Goal: Transaction & Acquisition: Purchase product/service

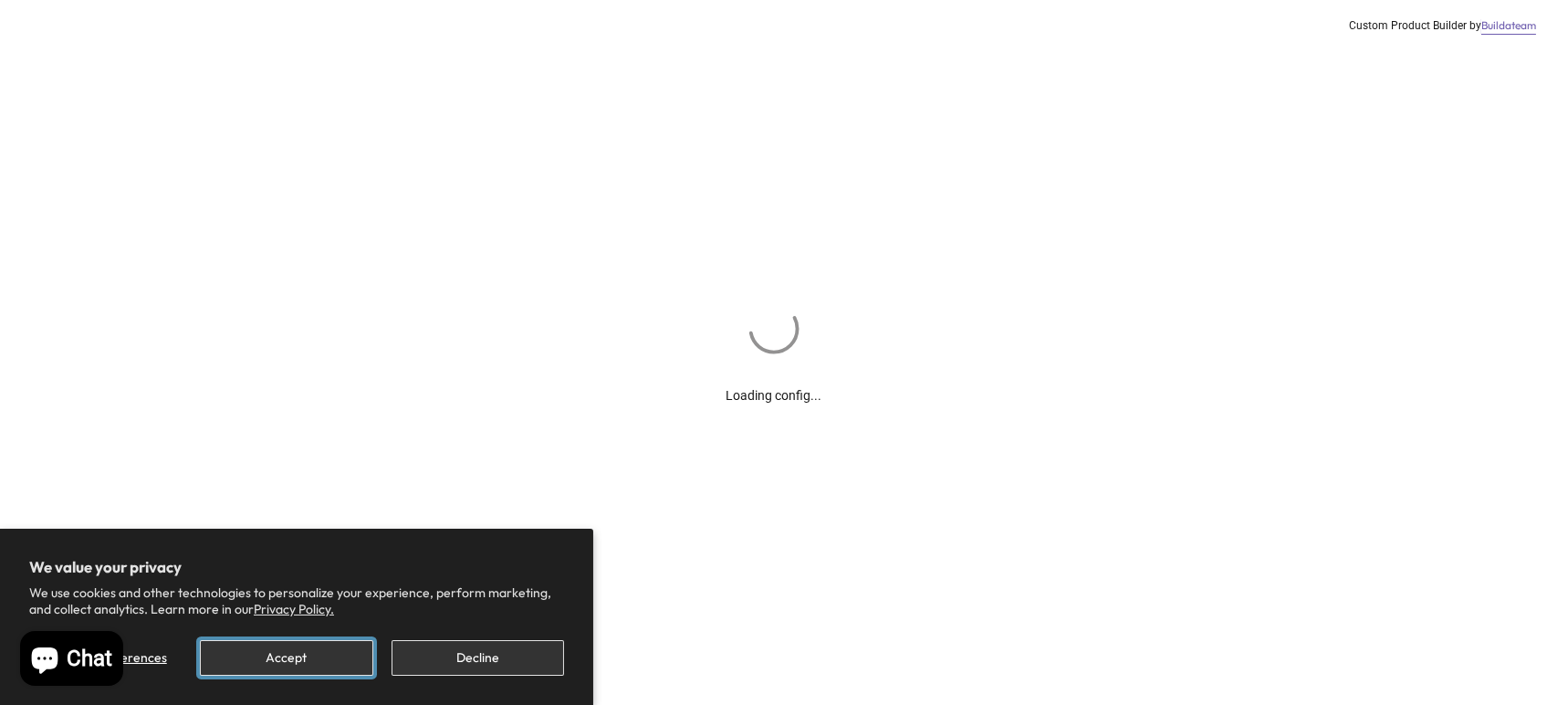
drag, startPoint x: 311, startPoint y: 661, endPoint x: 365, endPoint y: 644, distance: 56.6
click at [311, 660] on button "Accept" at bounding box center [286, 658] width 173 height 36
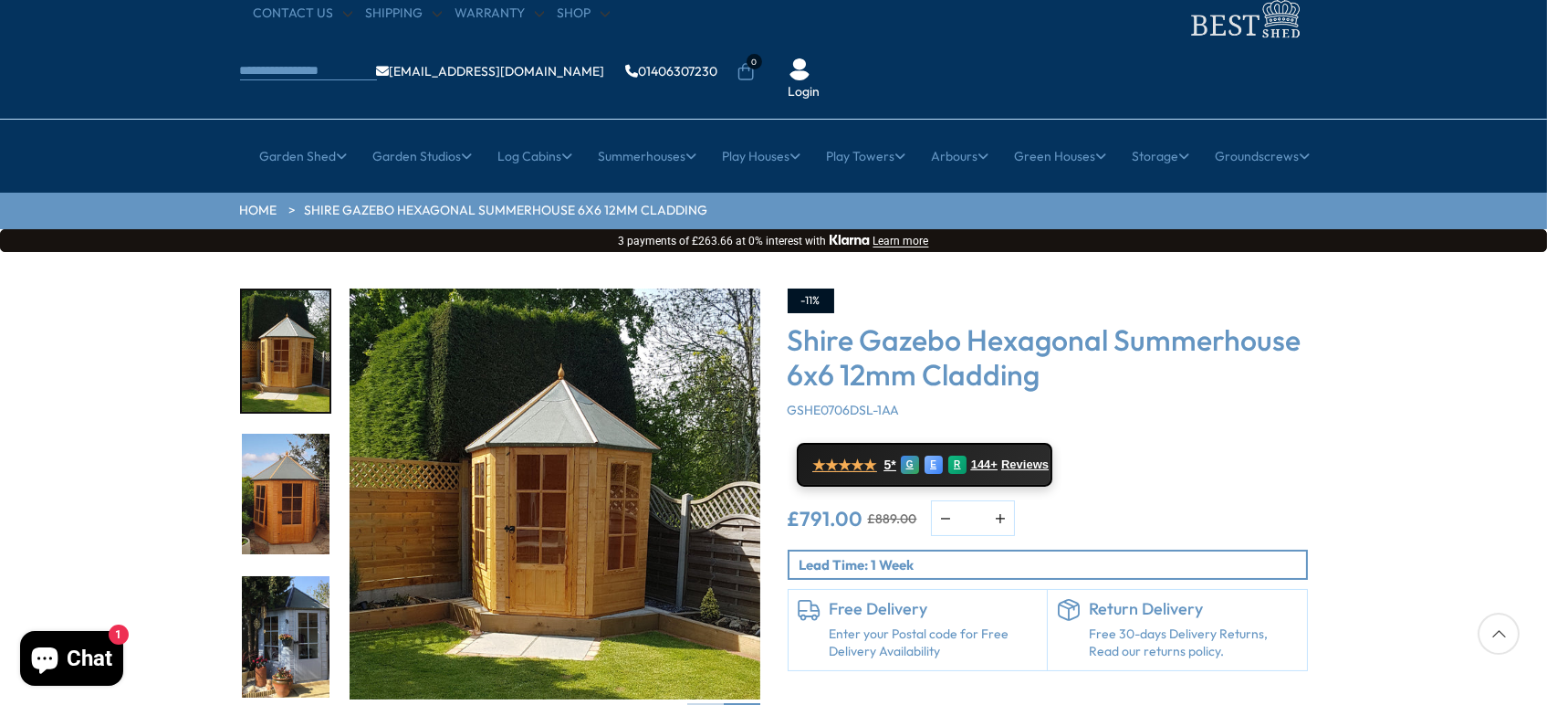
scroll to position [91, 0]
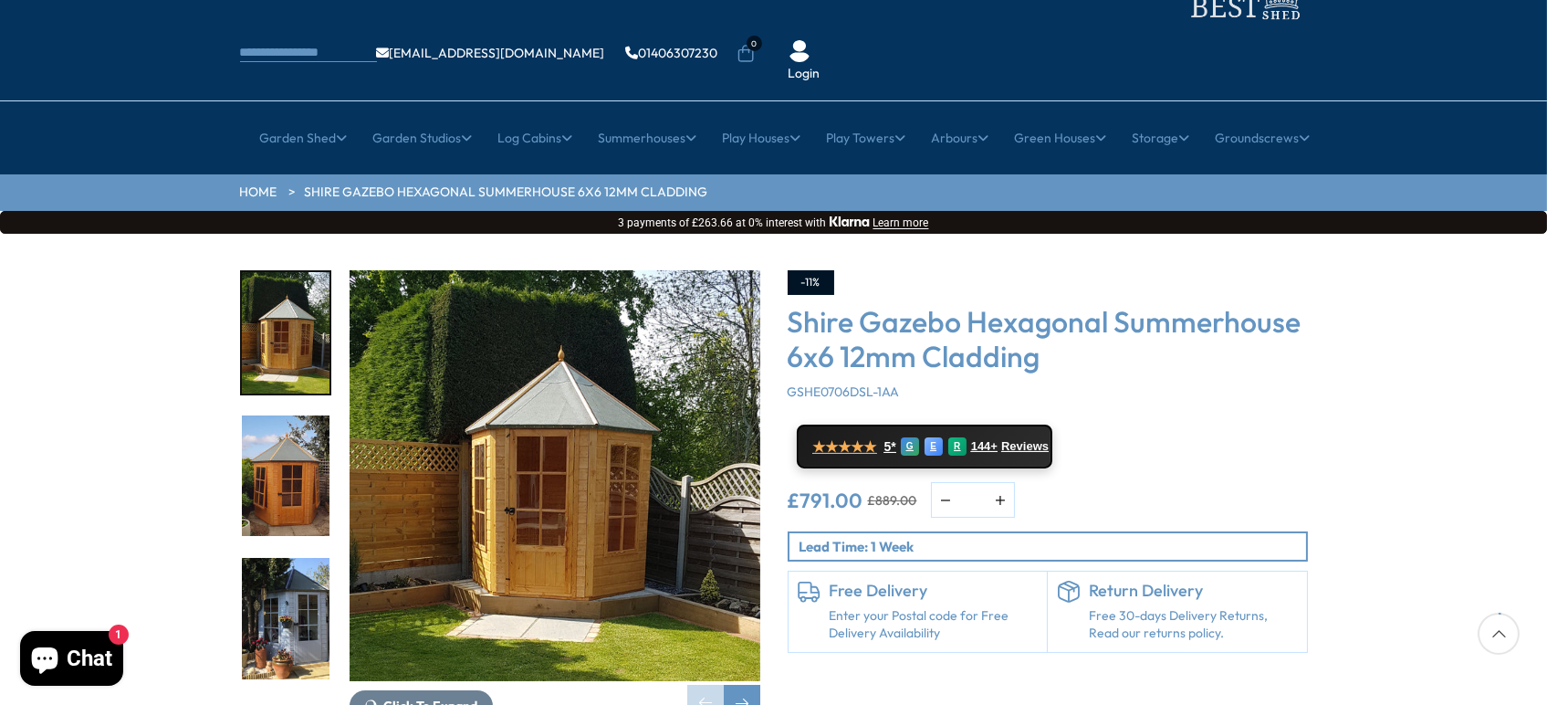
click at [281, 568] on img "3 / 15" at bounding box center [286, 618] width 88 height 121
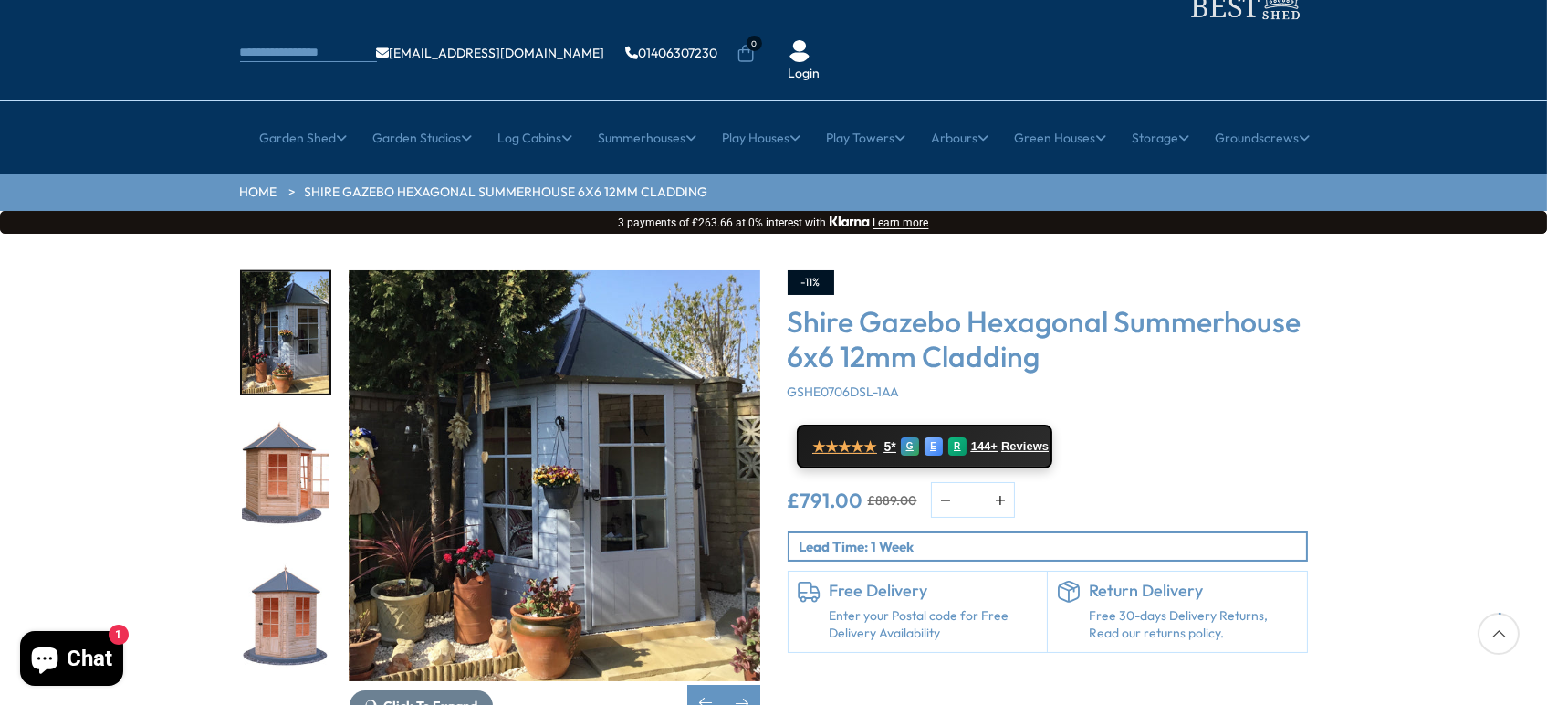
click at [281, 568] on img "5 / 15" at bounding box center [286, 618] width 88 height 121
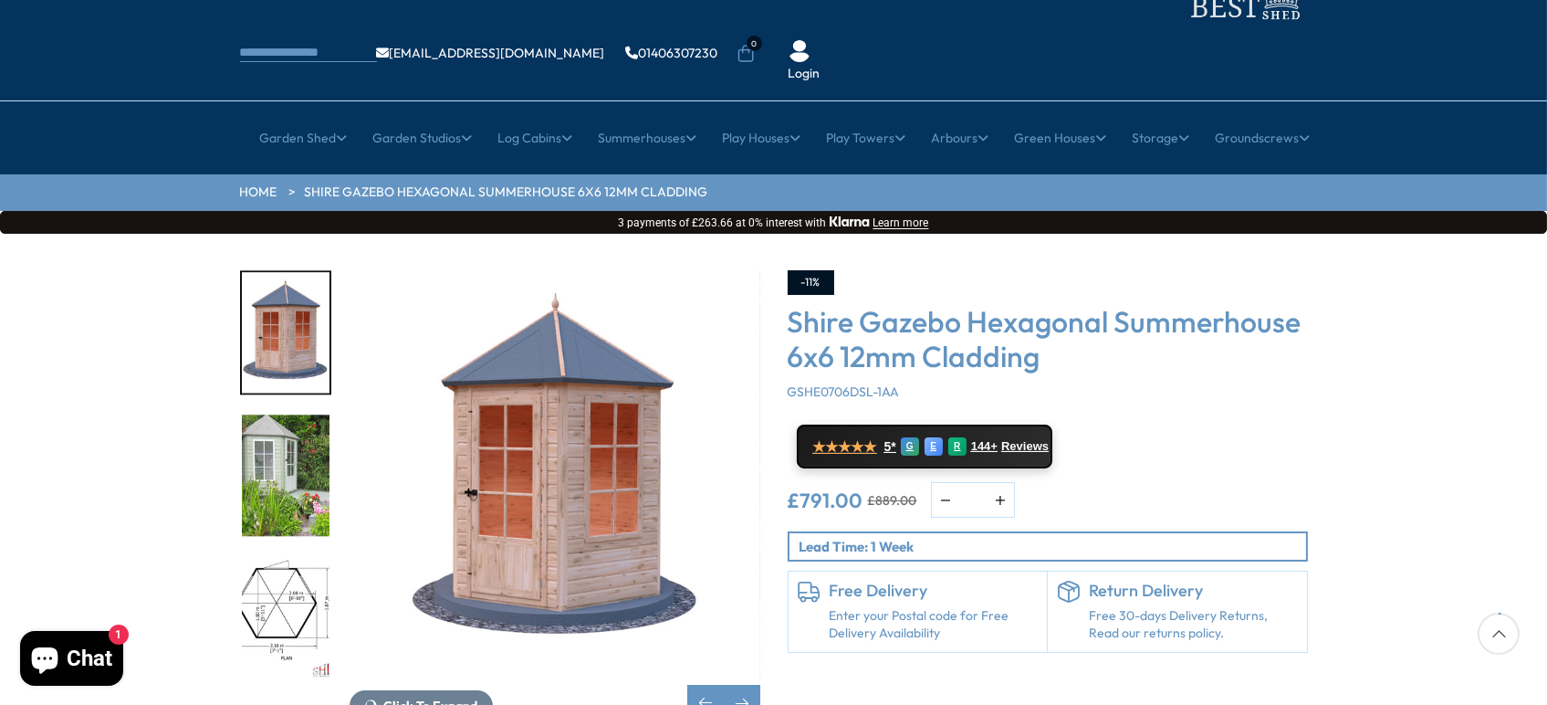
click at [281, 568] on img "7 / 15" at bounding box center [286, 618] width 88 height 121
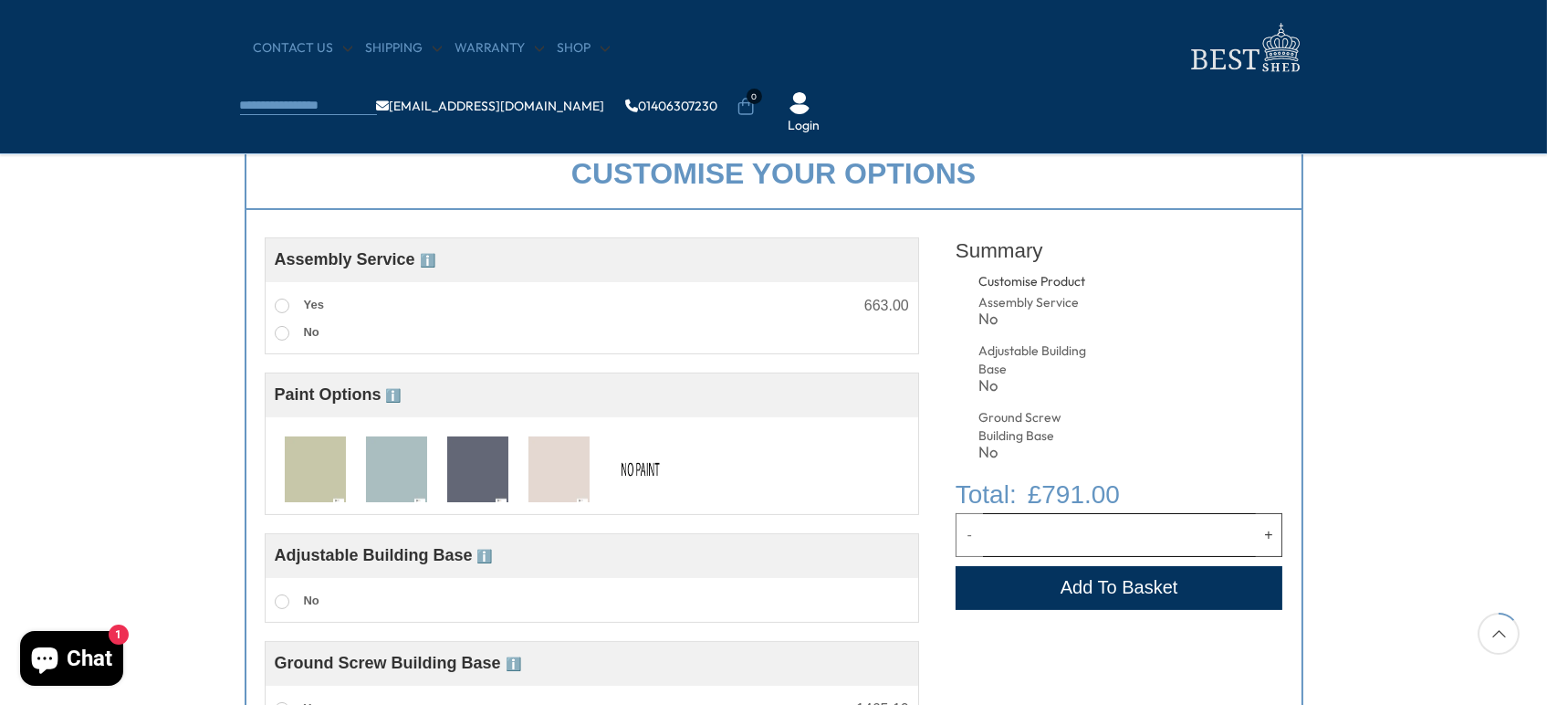
scroll to position [548, 0]
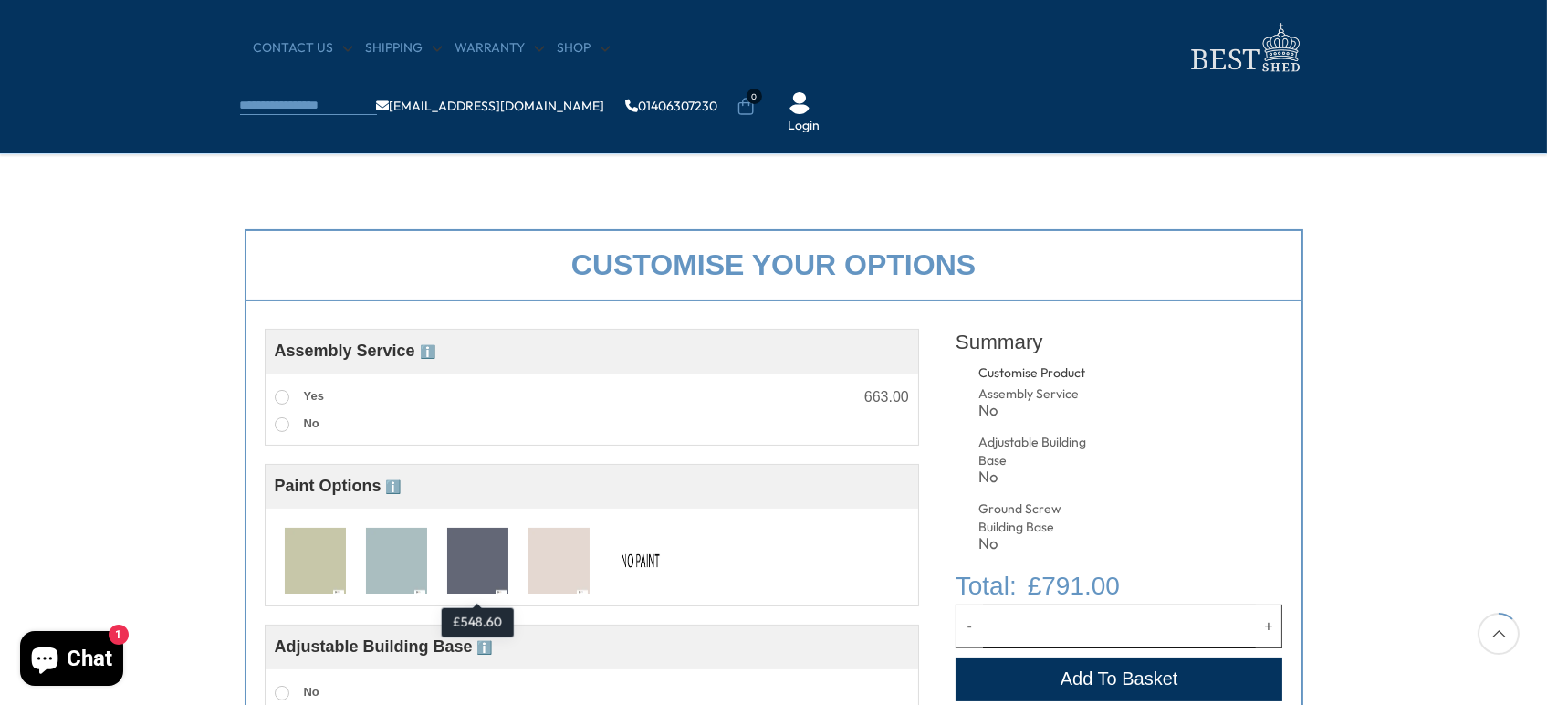
click at [476, 561] on img at bounding box center [477, 562] width 61 height 68
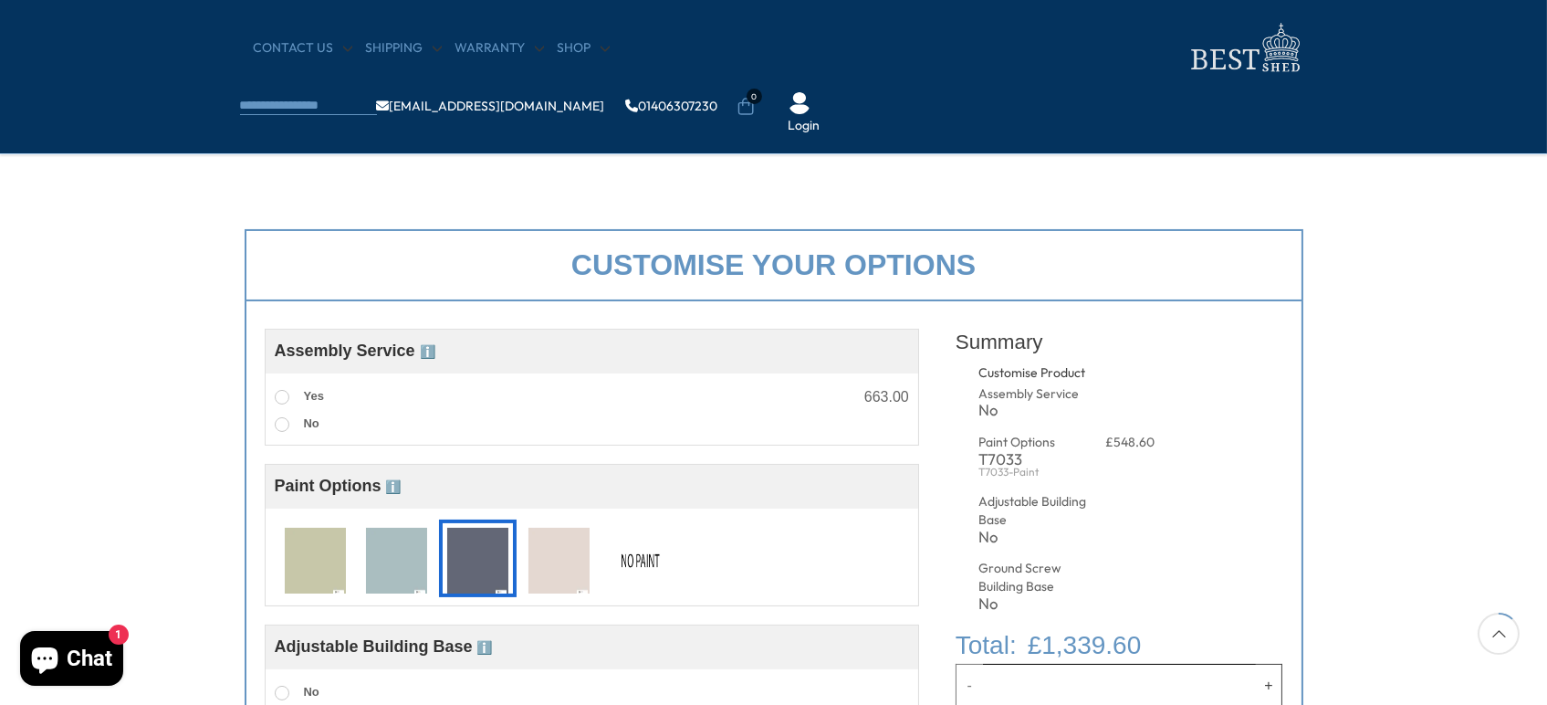
click at [406, 564] on img at bounding box center [396, 562] width 61 height 68
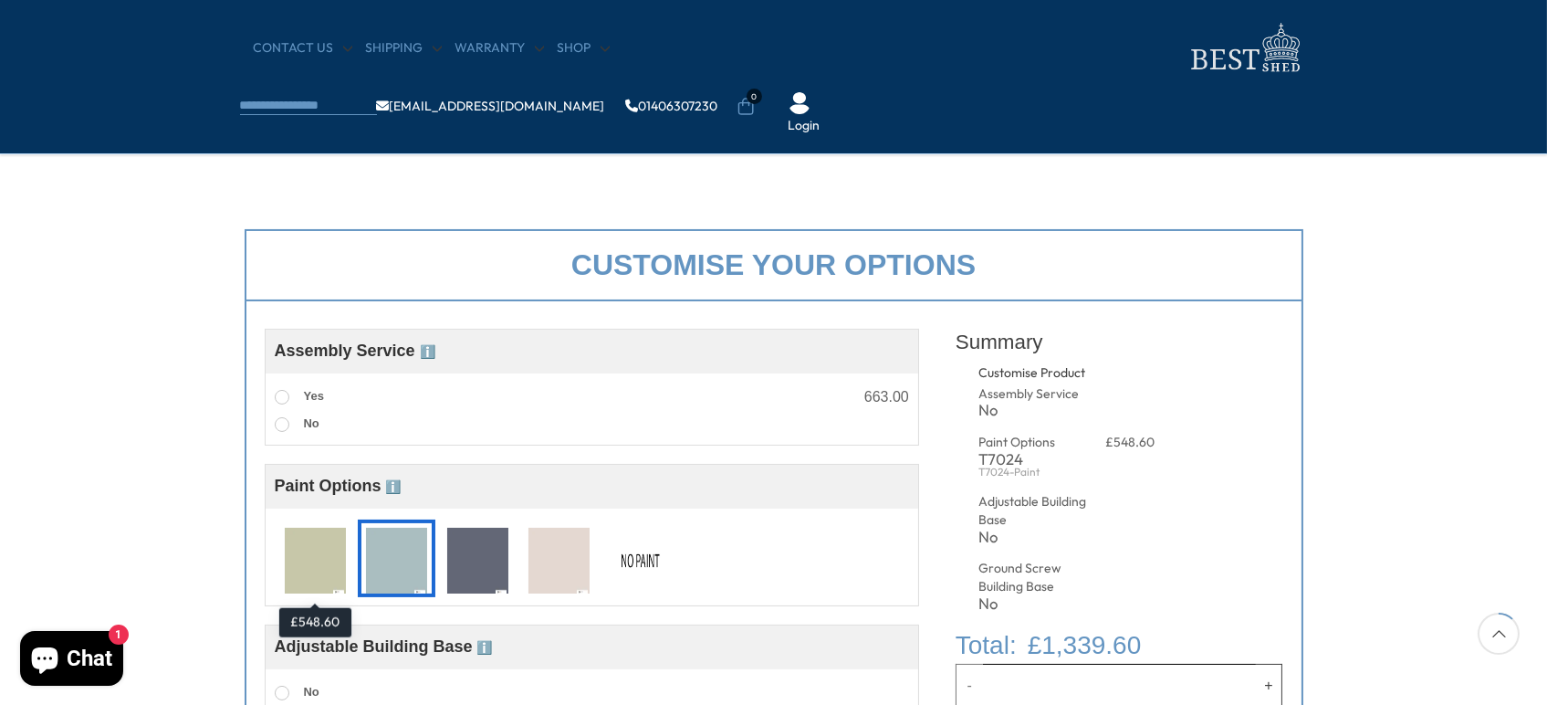
click at [322, 566] on img at bounding box center [315, 562] width 61 height 68
click at [538, 564] on img at bounding box center [559, 562] width 61 height 68
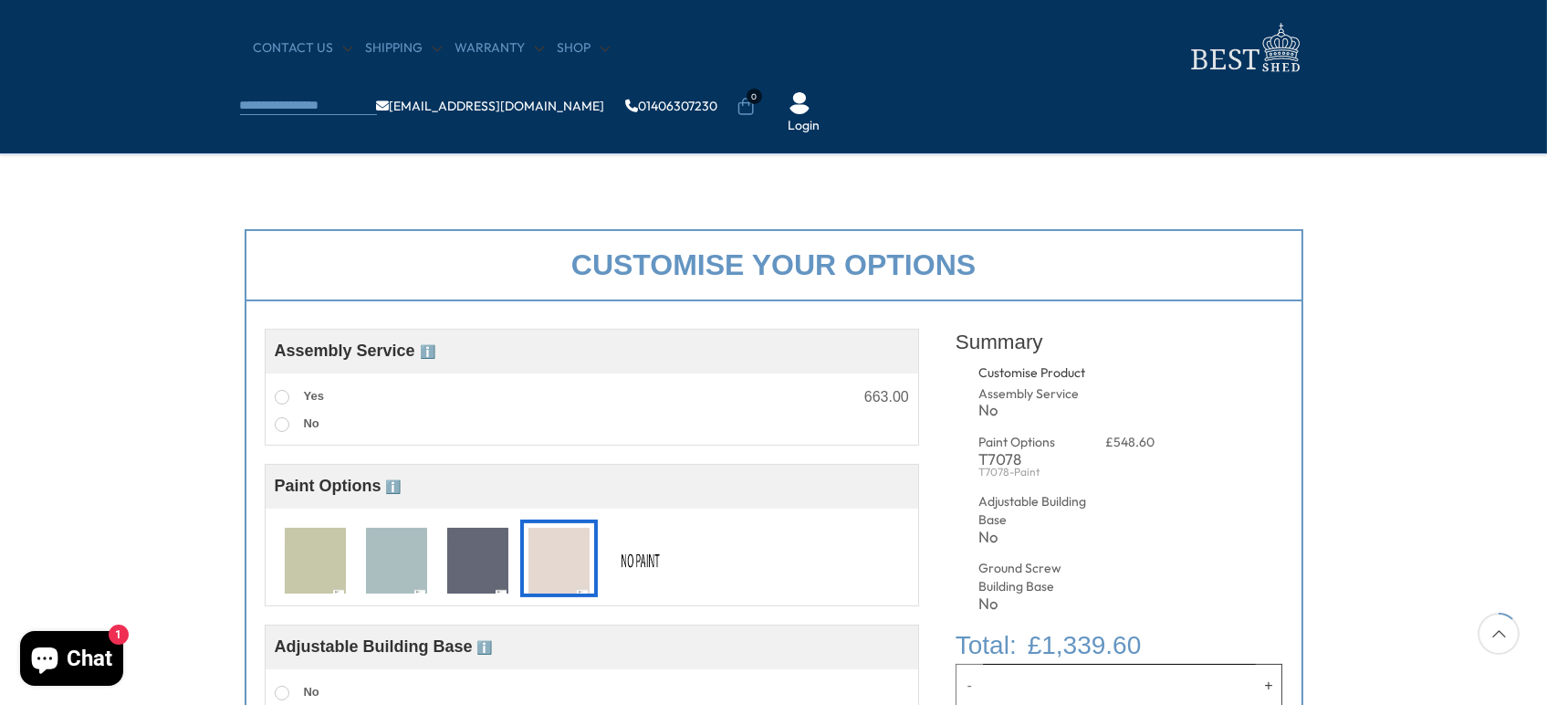
click at [648, 562] on img at bounding box center [640, 562] width 61 height 68
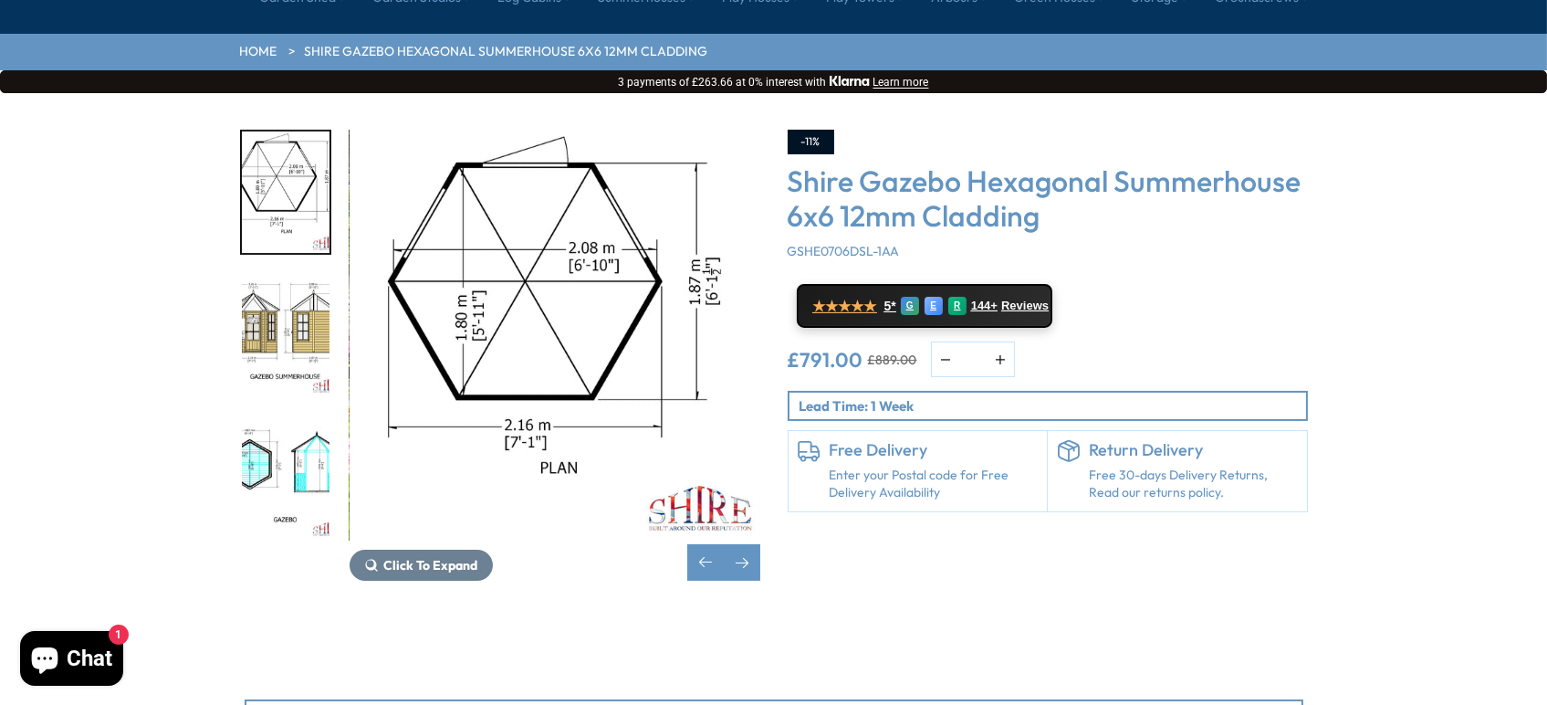
scroll to position [0, 0]
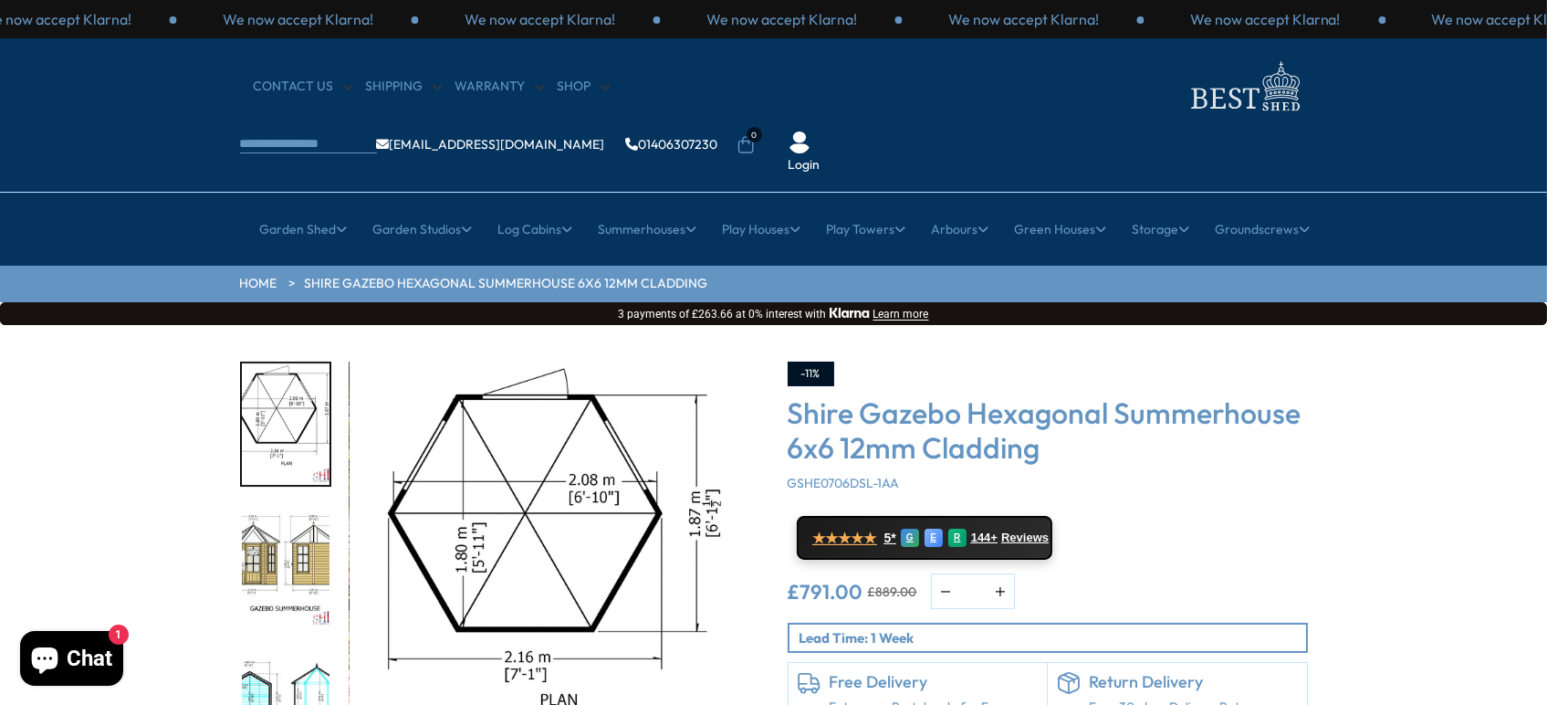
click at [269, 507] on img "8 / 15" at bounding box center [286, 567] width 88 height 121
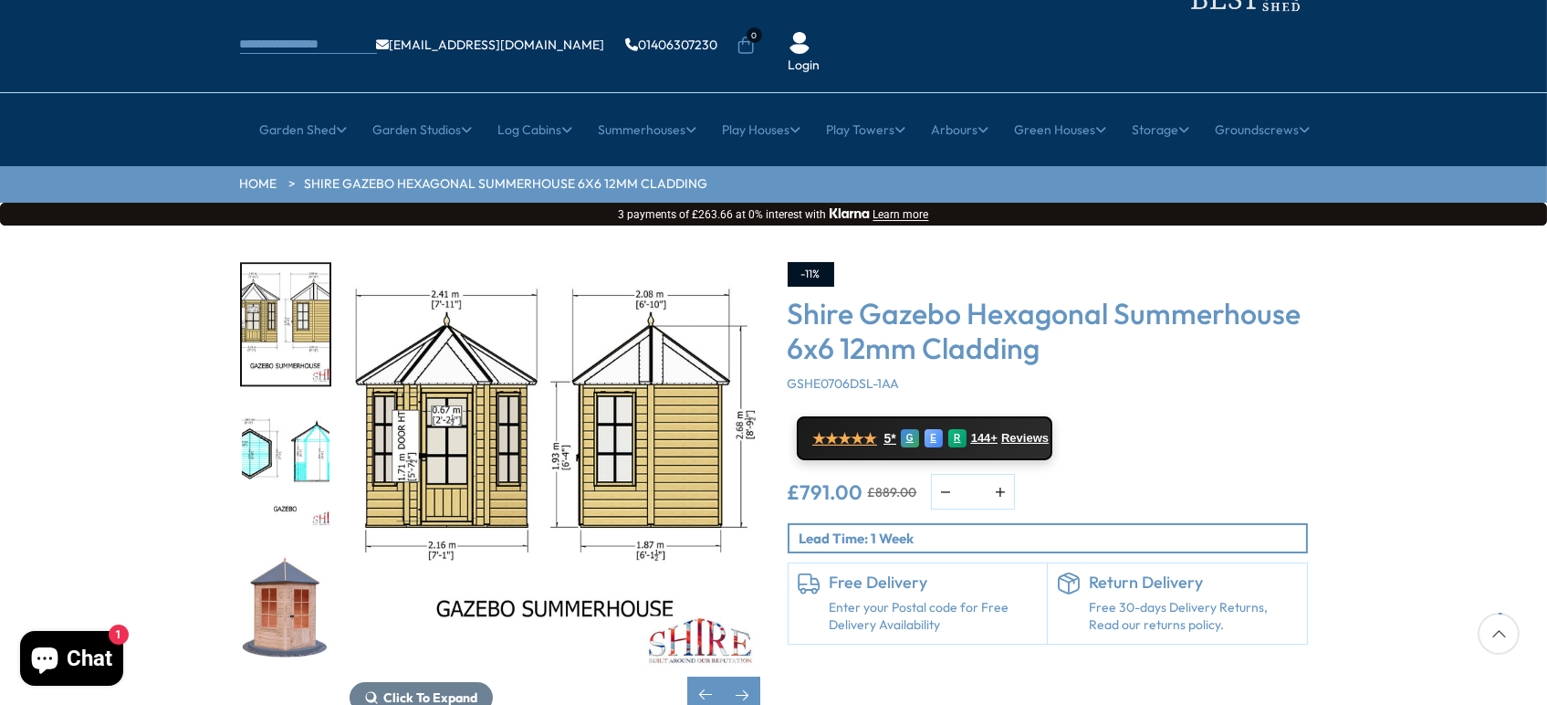
scroll to position [183, 0]
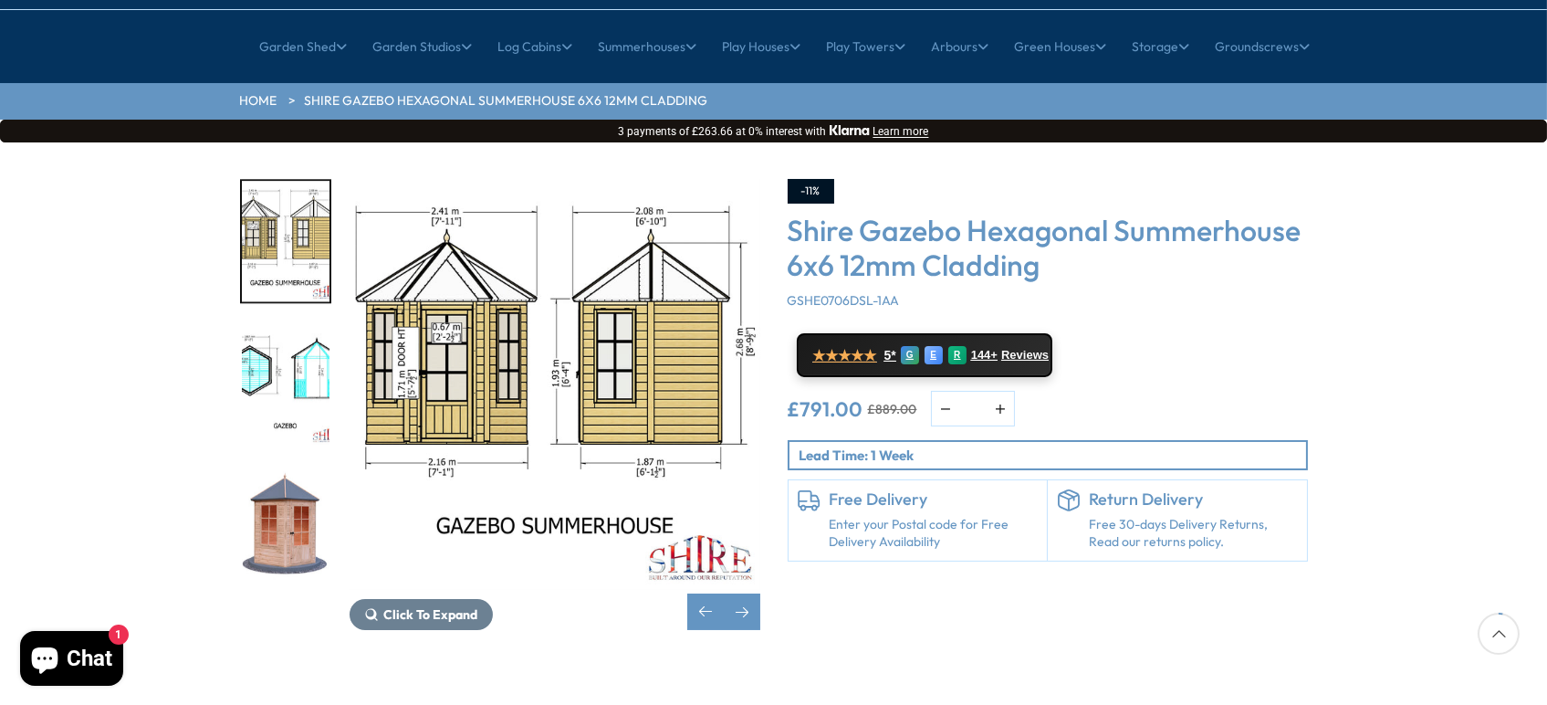
click at [290, 466] on img "10 / 15" at bounding box center [286, 526] width 88 height 121
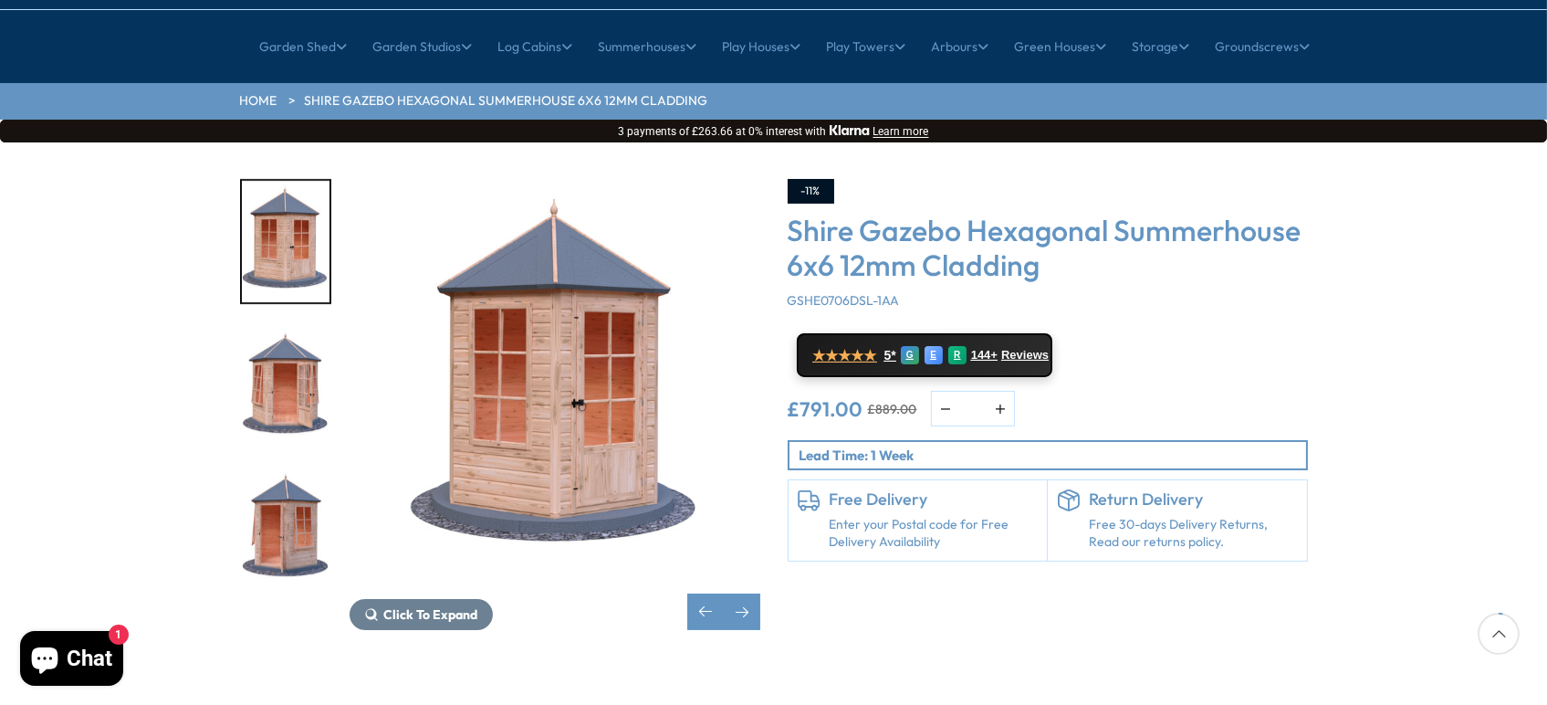
click at [288, 466] on img "12 / 15" at bounding box center [286, 526] width 88 height 121
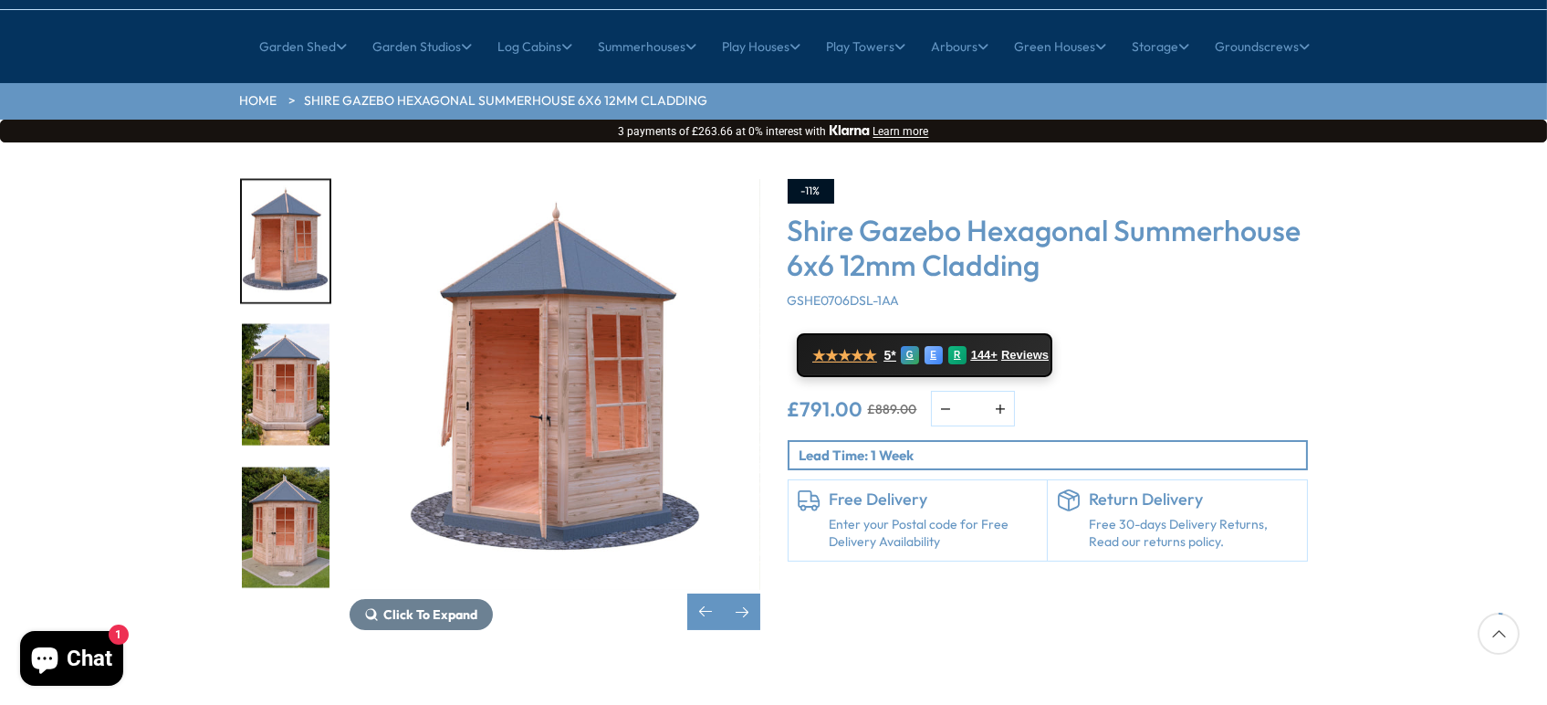
click at [288, 466] on img "14 / 15" at bounding box center [286, 526] width 88 height 121
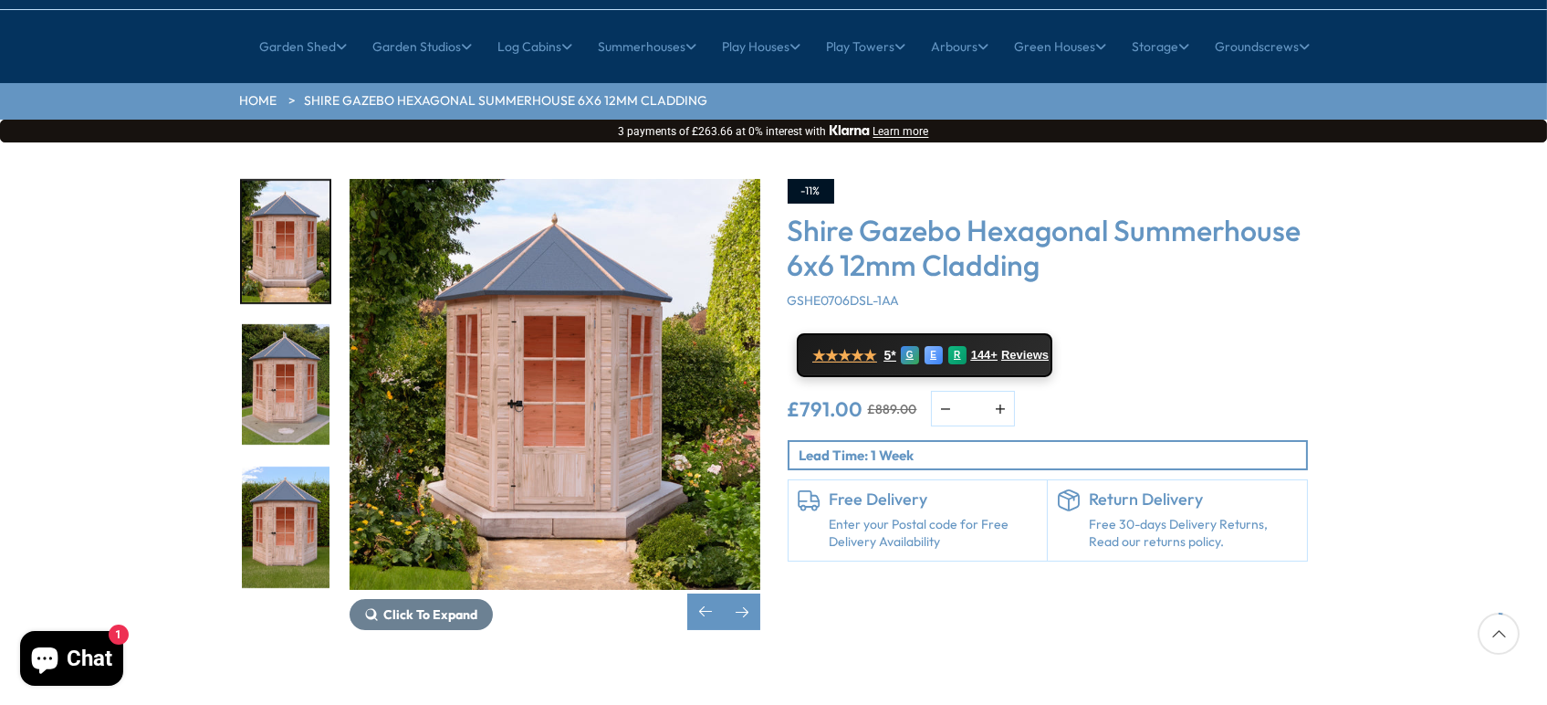
click at [262, 324] on img "14 / 15" at bounding box center [286, 384] width 88 height 121
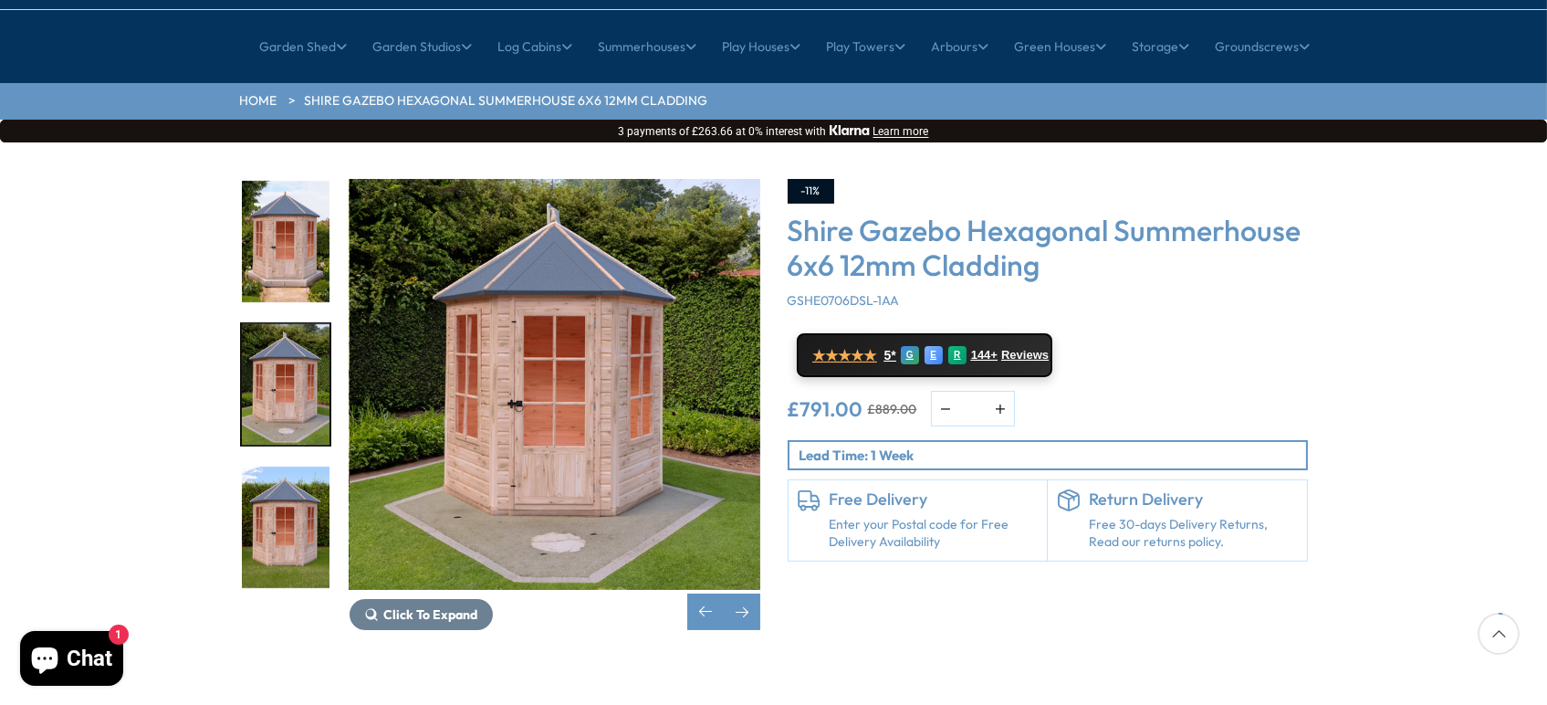
click at [276, 466] on img "15 / 15" at bounding box center [286, 526] width 88 height 121
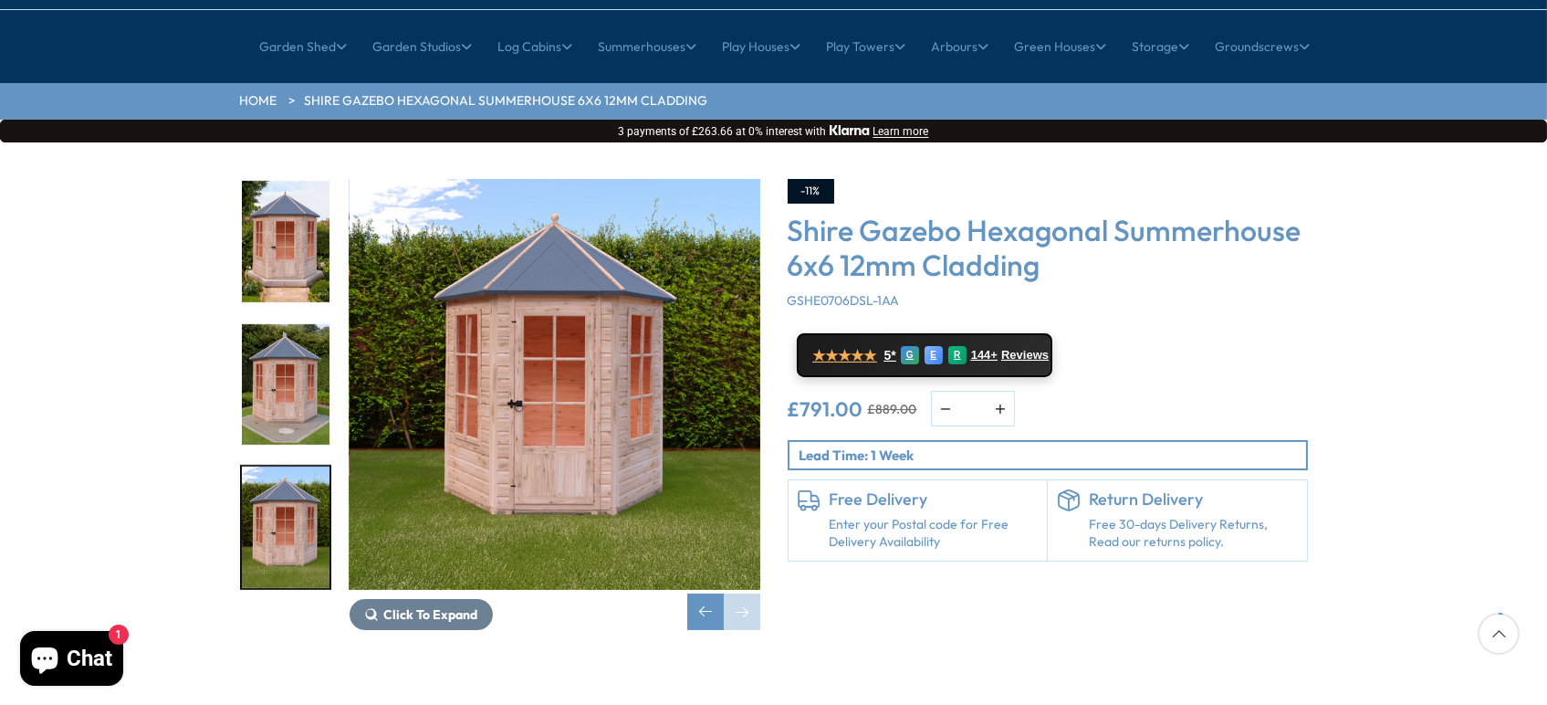
click at [307, 219] on img "13 / 15" at bounding box center [286, 241] width 88 height 121
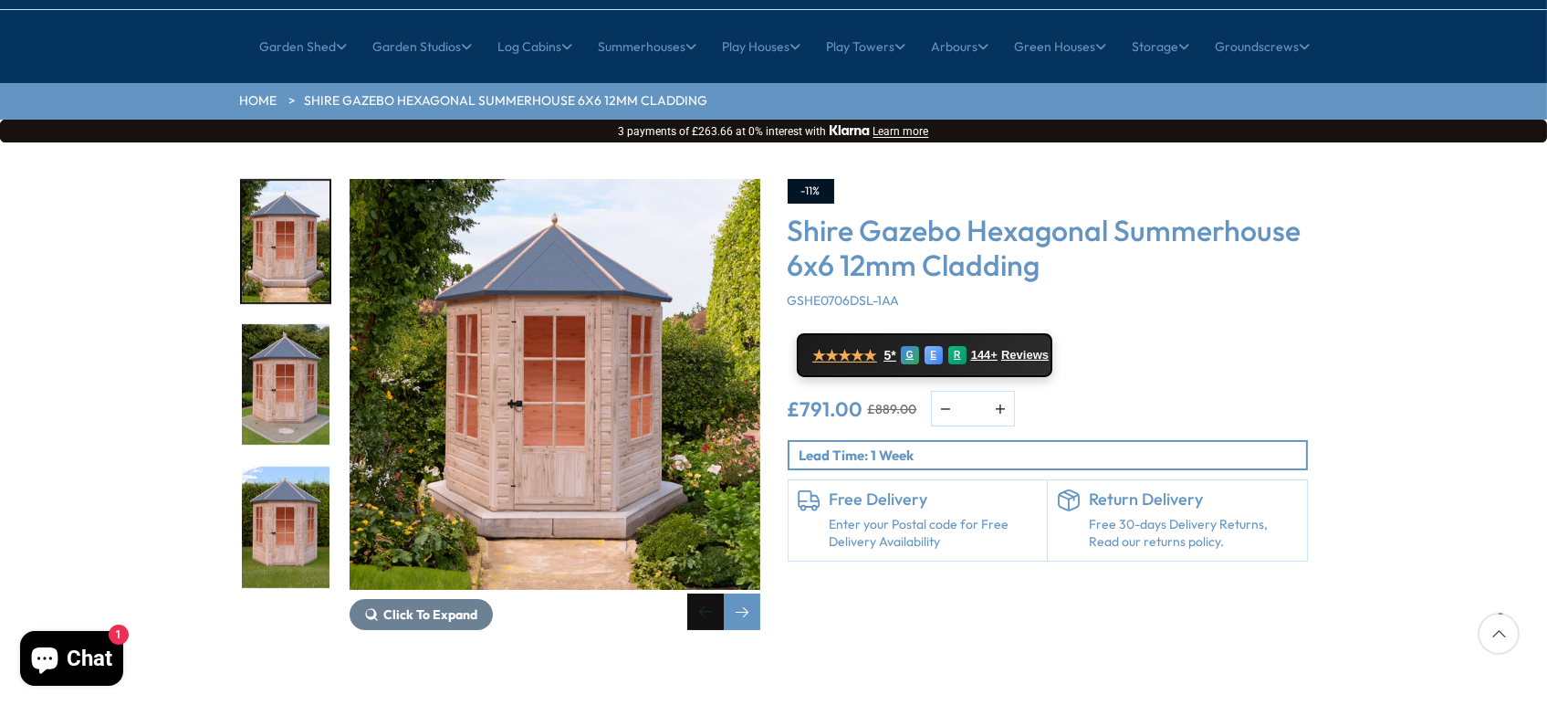
click at [717, 593] on div "Previous slide" at bounding box center [705, 611] width 37 height 37
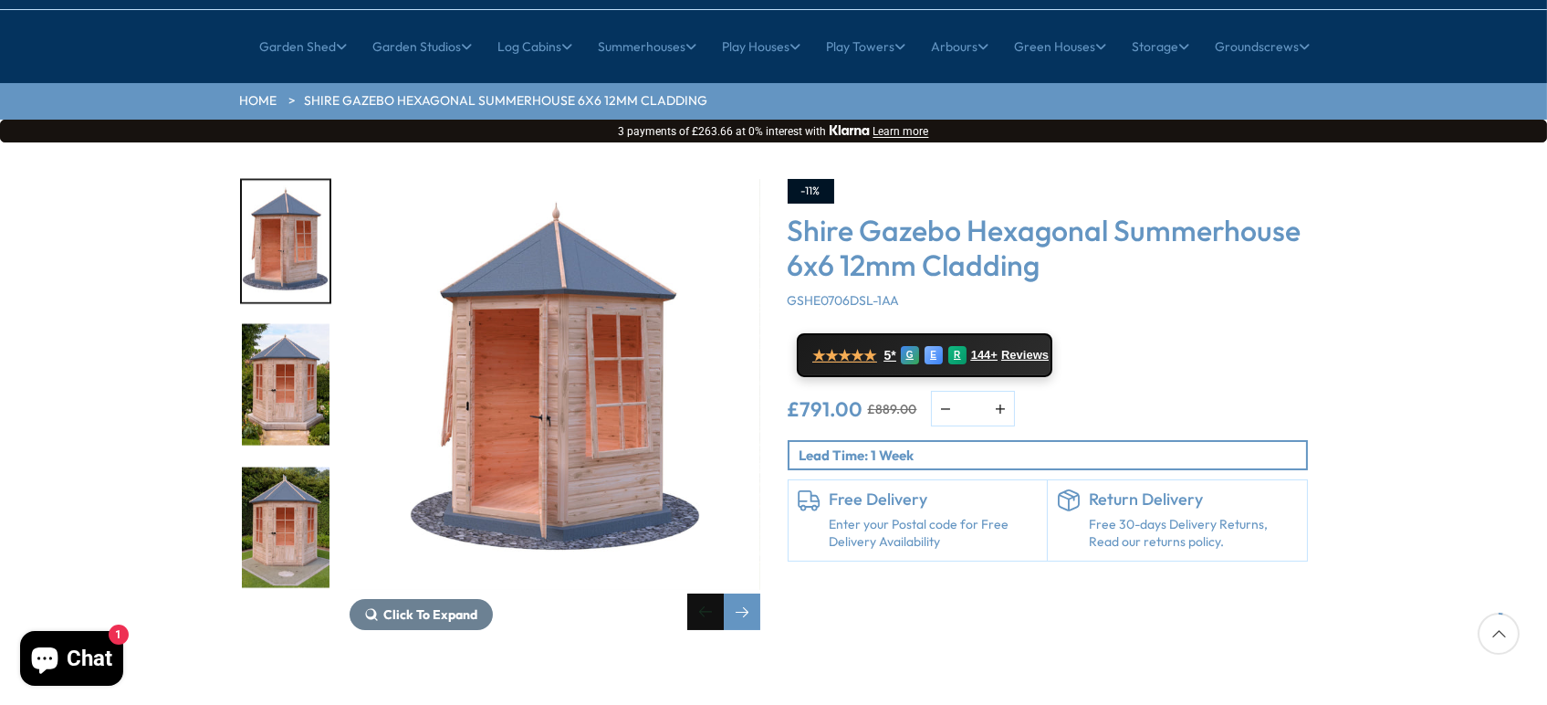
click at [717, 593] on div "Previous slide" at bounding box center [705, 611] width 37 height 37
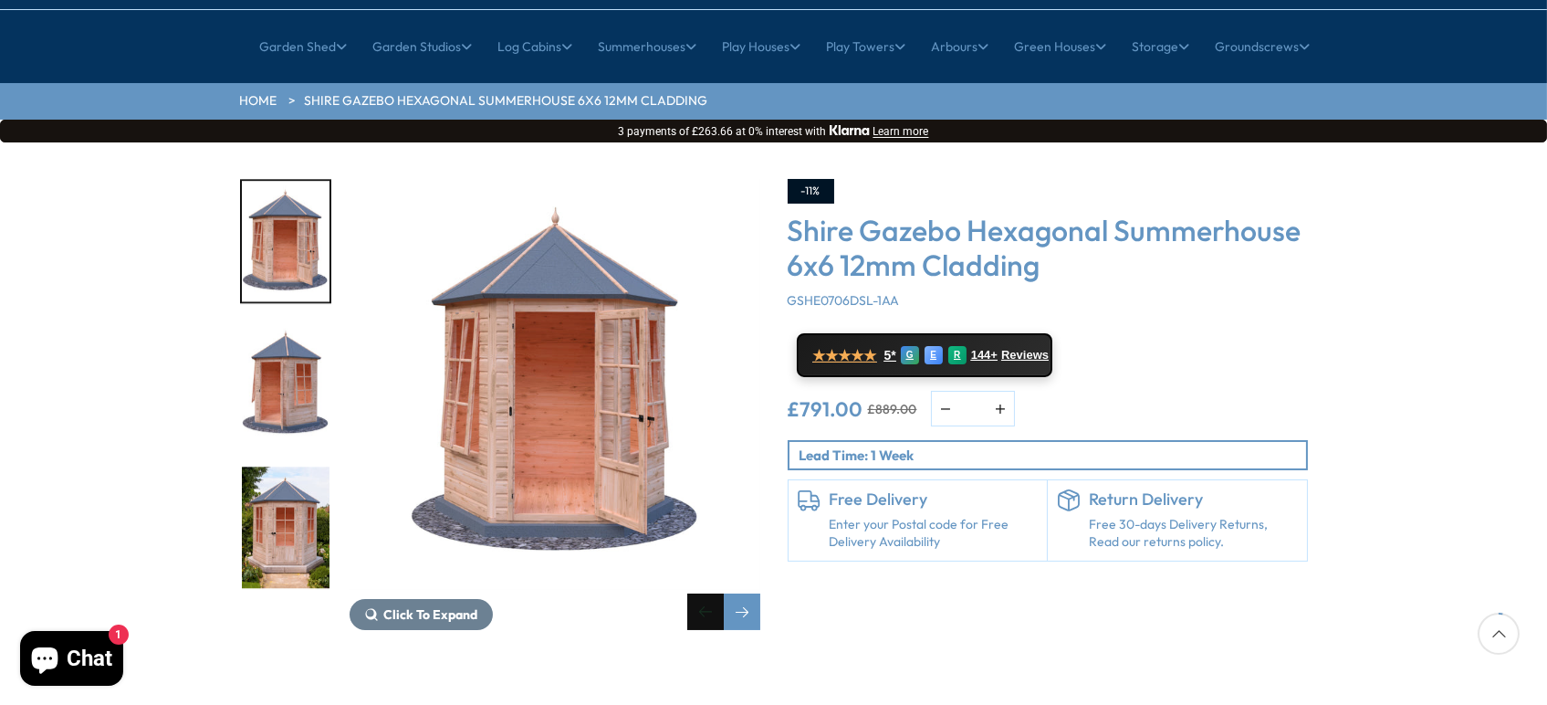
click at [717, 593] on div "Previous slide" at bounding box center [705, 611] width 37 height 37
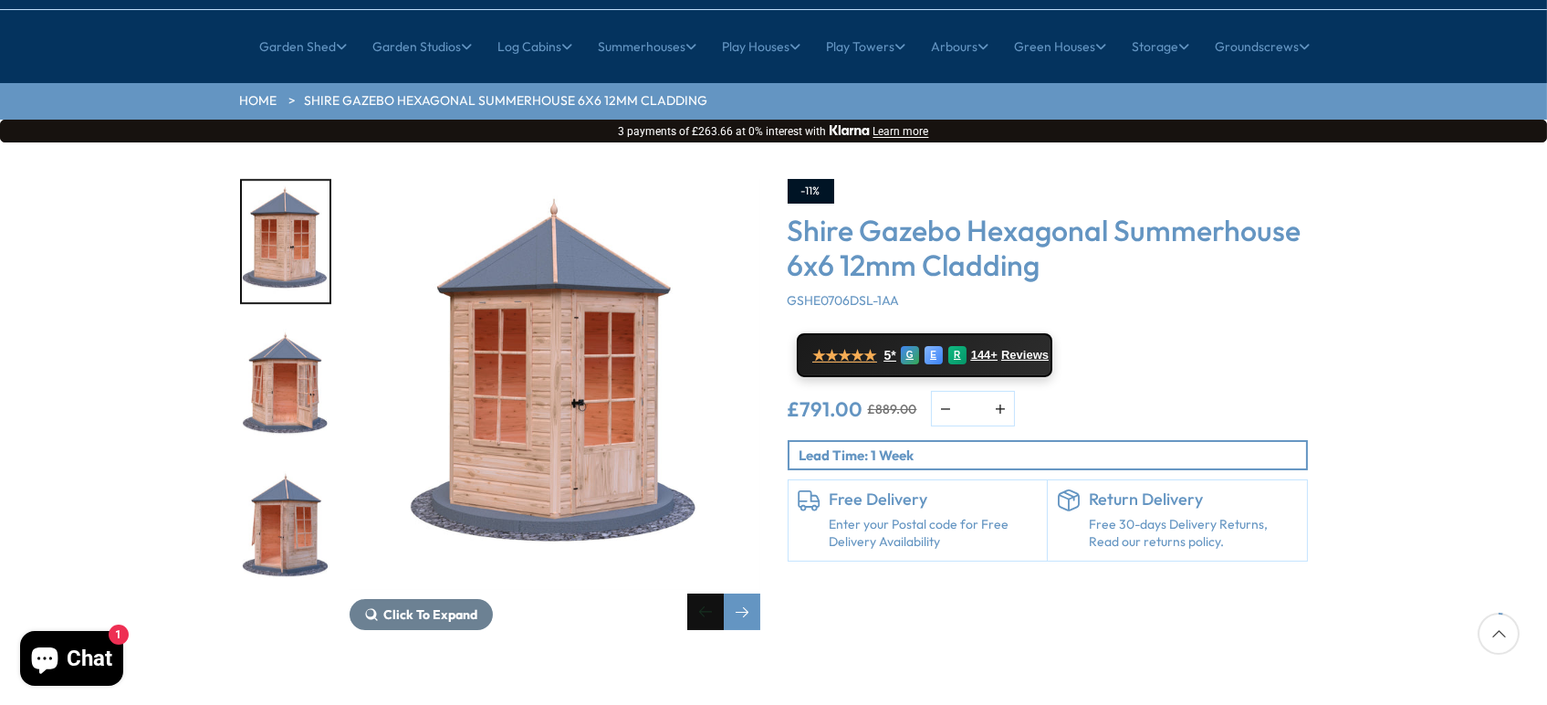
click at [717, 593] on div "Previous slide" at bounding box center [705, 611] width 37 height 37
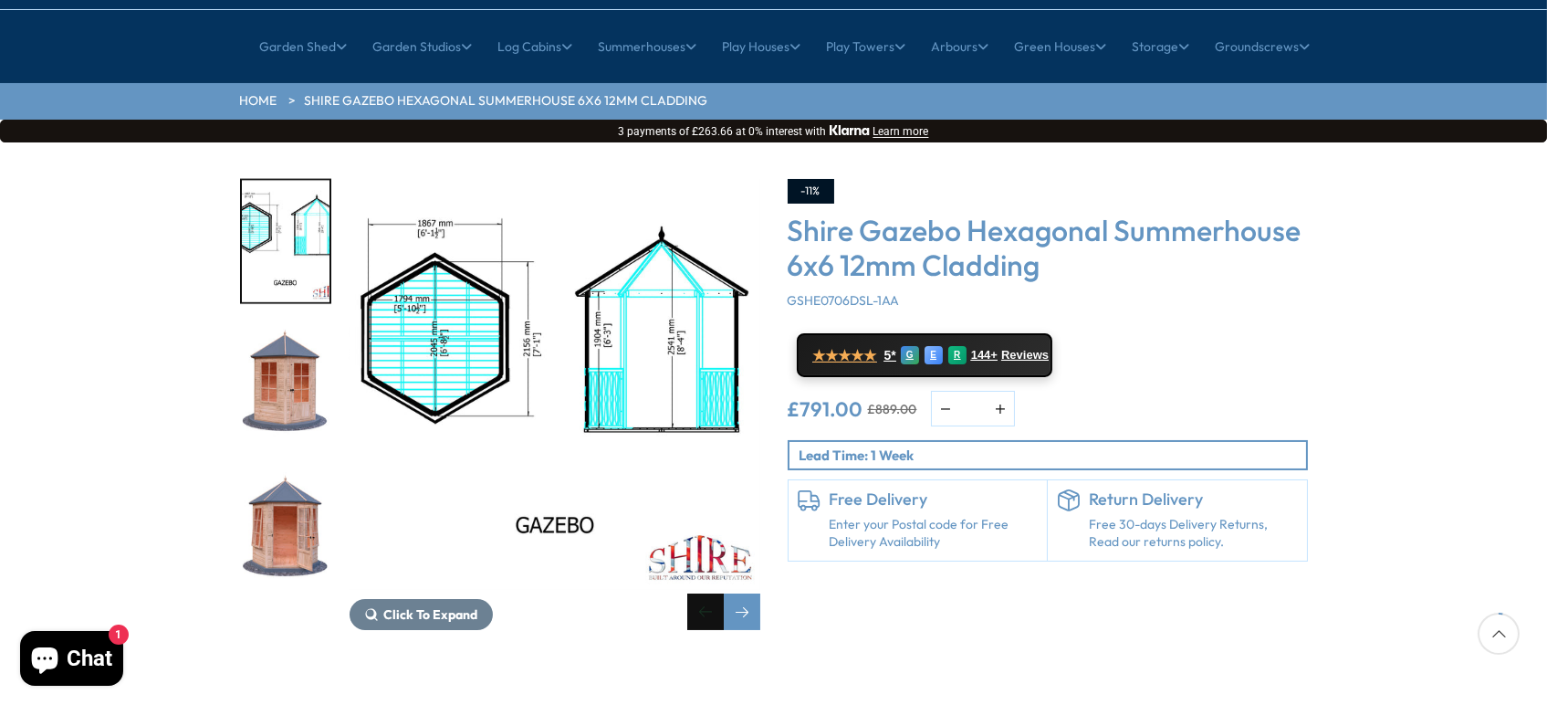
click at [717, 593] on div "Previous slide" at bounding box center [705, 611] width 37 height 37
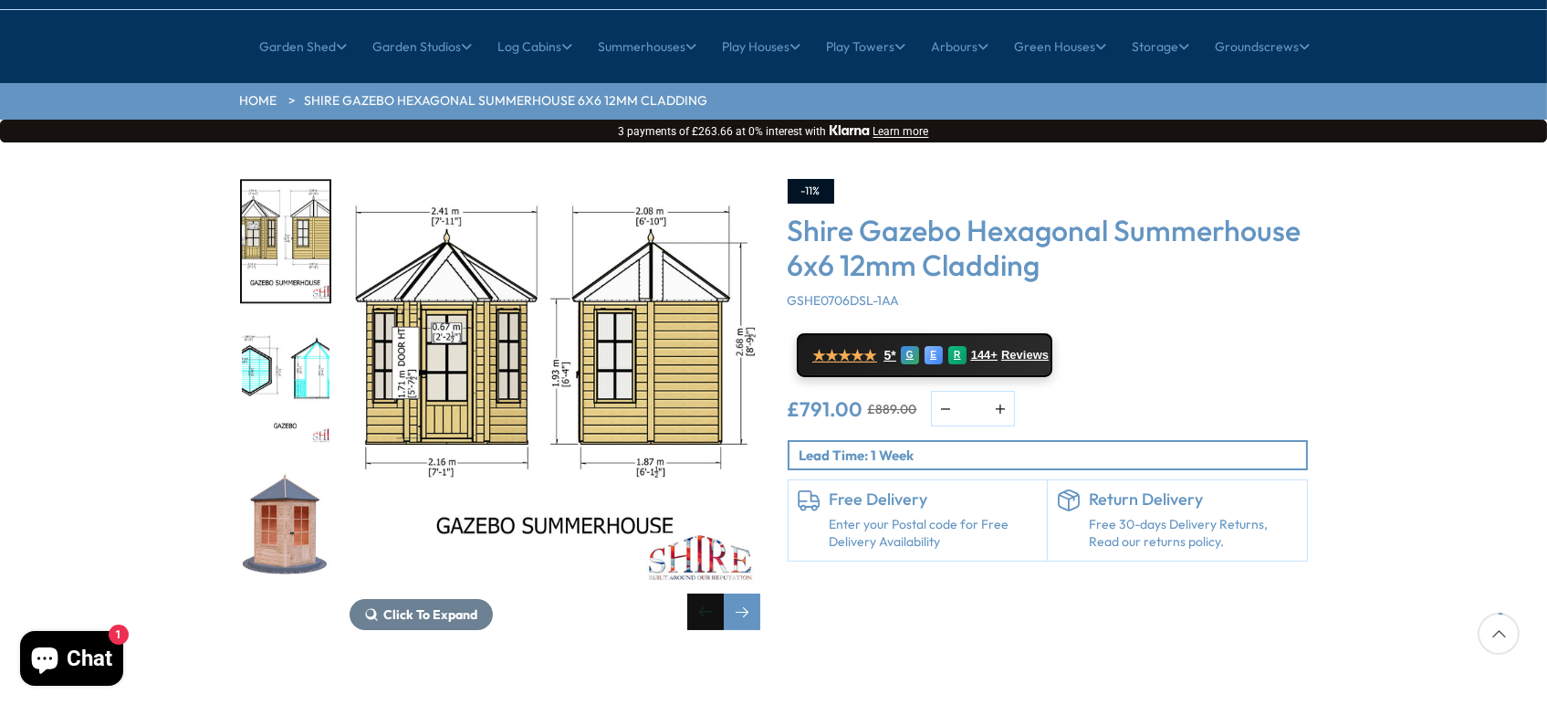
click at [717, 593] on div "Previous slide" at bounding box center [705, 611] width 37 height 37
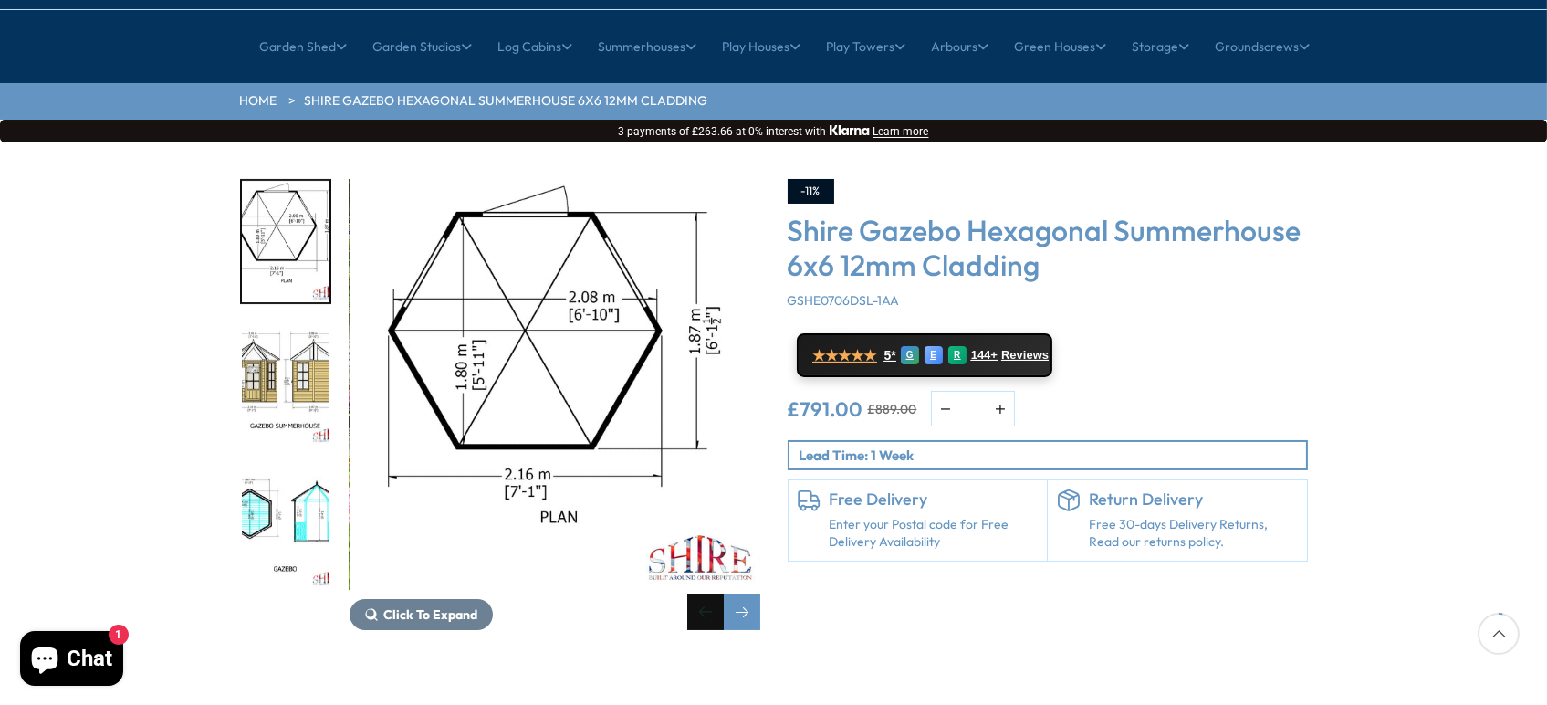
click at [717, 593] on div "Previous slide" at bounding box center [705, 611] width 37 height 37
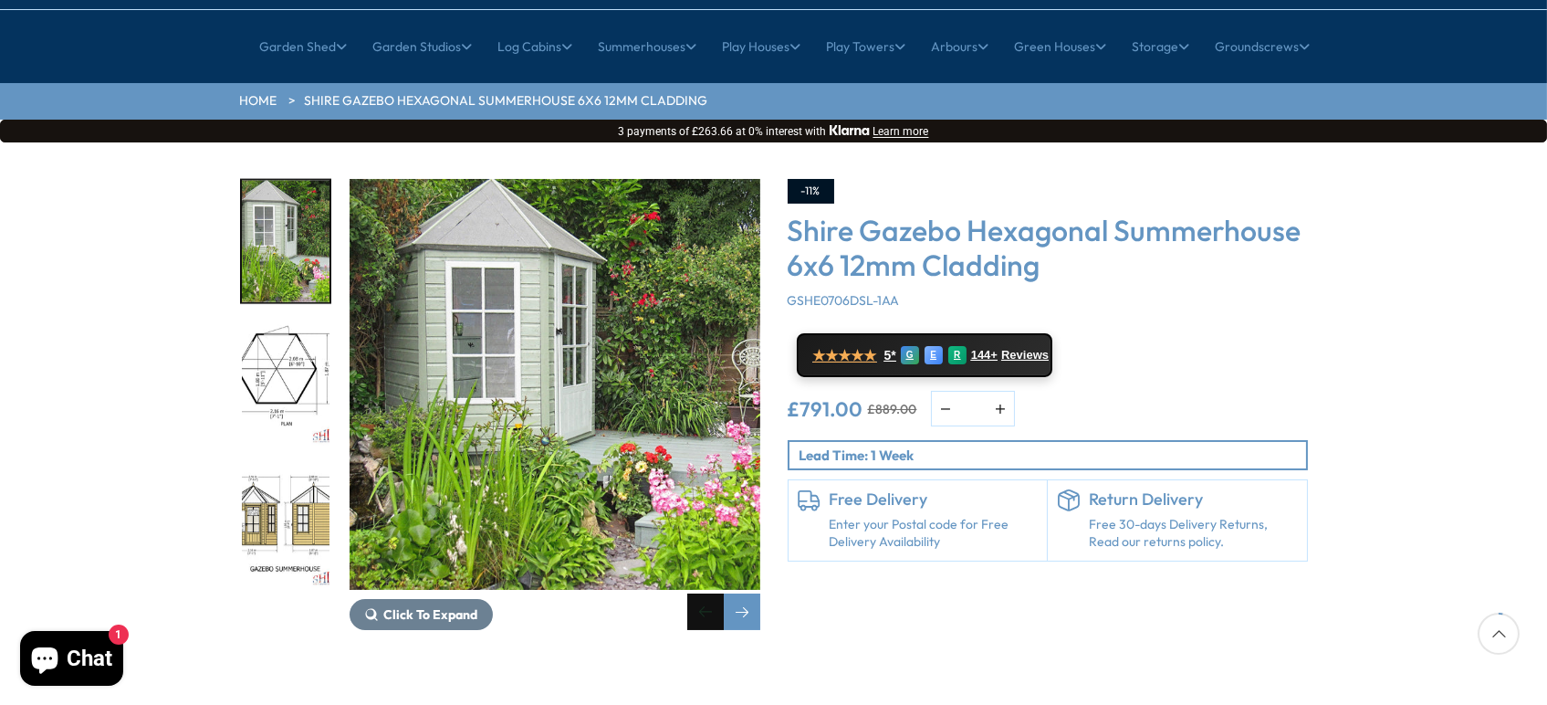
click at [717, 593] on div "Previous slide" at bounding box center [705, 611] width 37 height 37
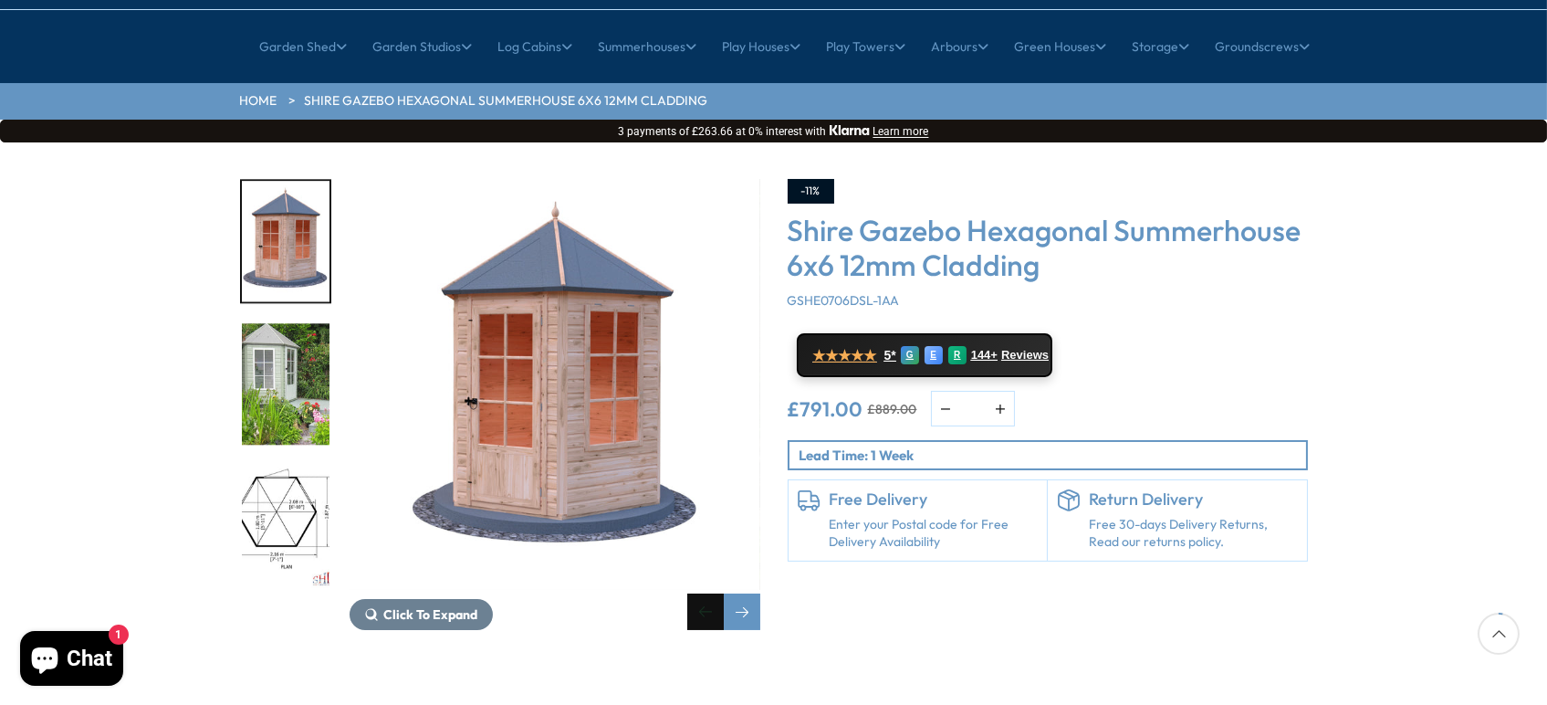
click at [717, 593] on div "Previous slide" at bounding box center [705, 611] width 37 height 37
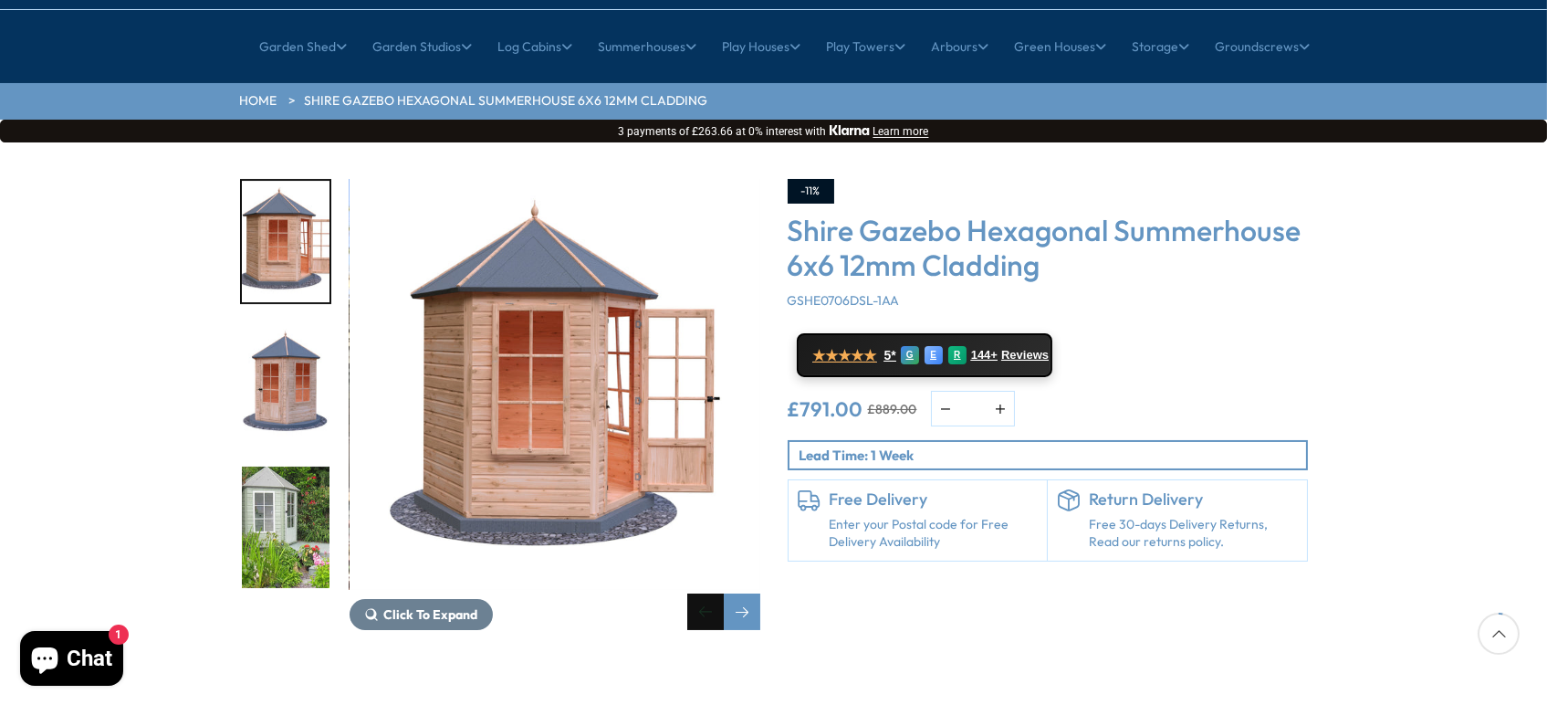
click at [717, 593] on div "Previous slide" at bounding box center [705, 611] width 37 height 37
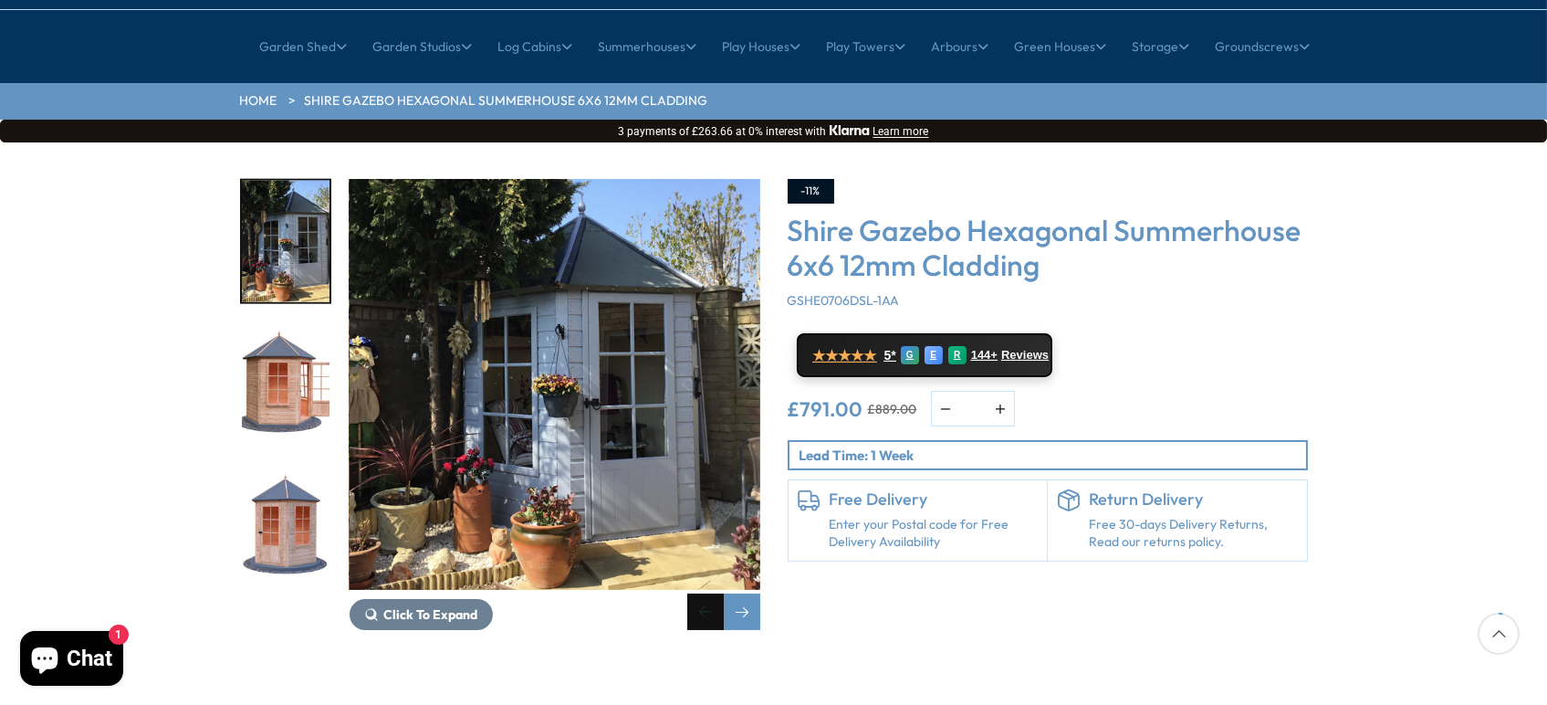
click at [717, 593] on div "Previous slide" at bounding box center [705, 611] width 37 height 37
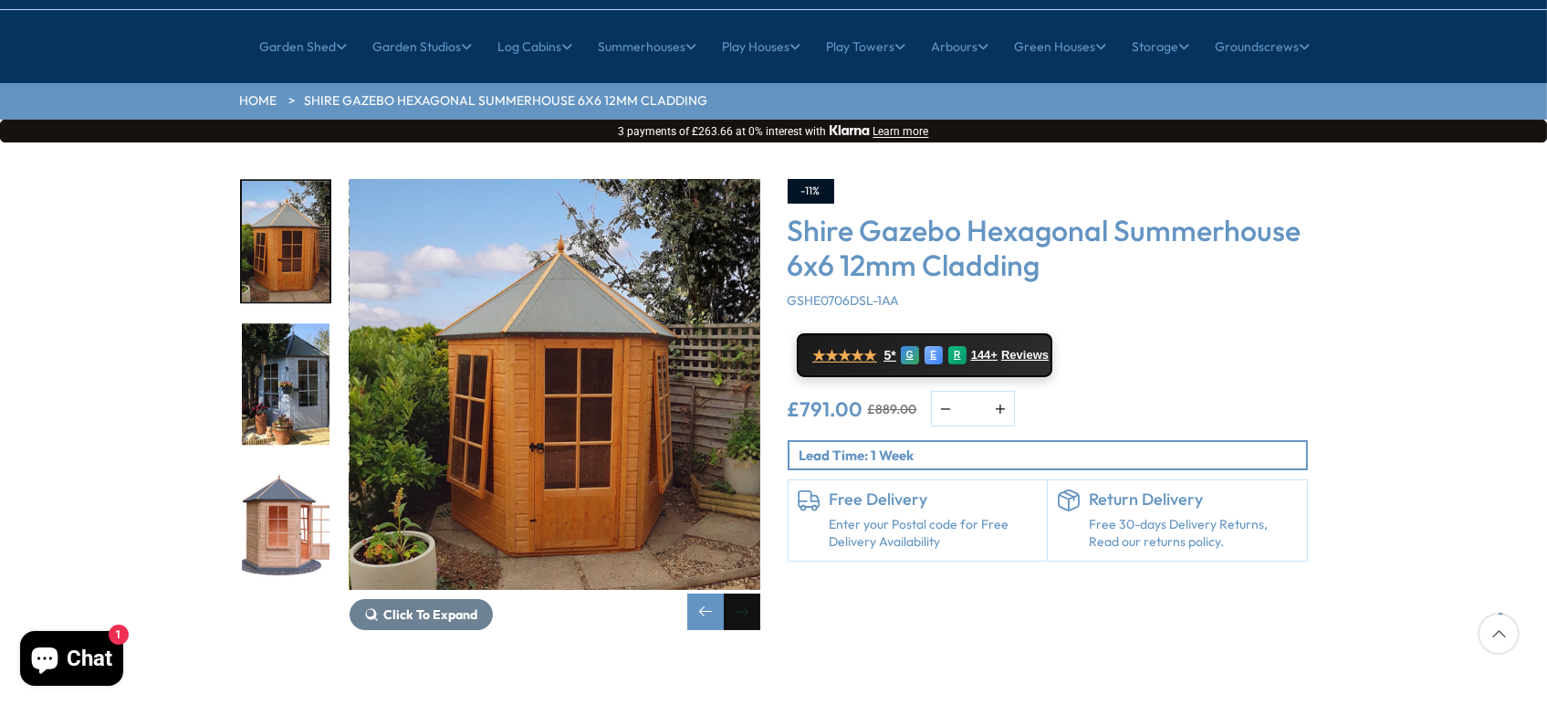
click at [743, 593] on div "Next slide" at bounding box center [742, 611] width 37 height 37
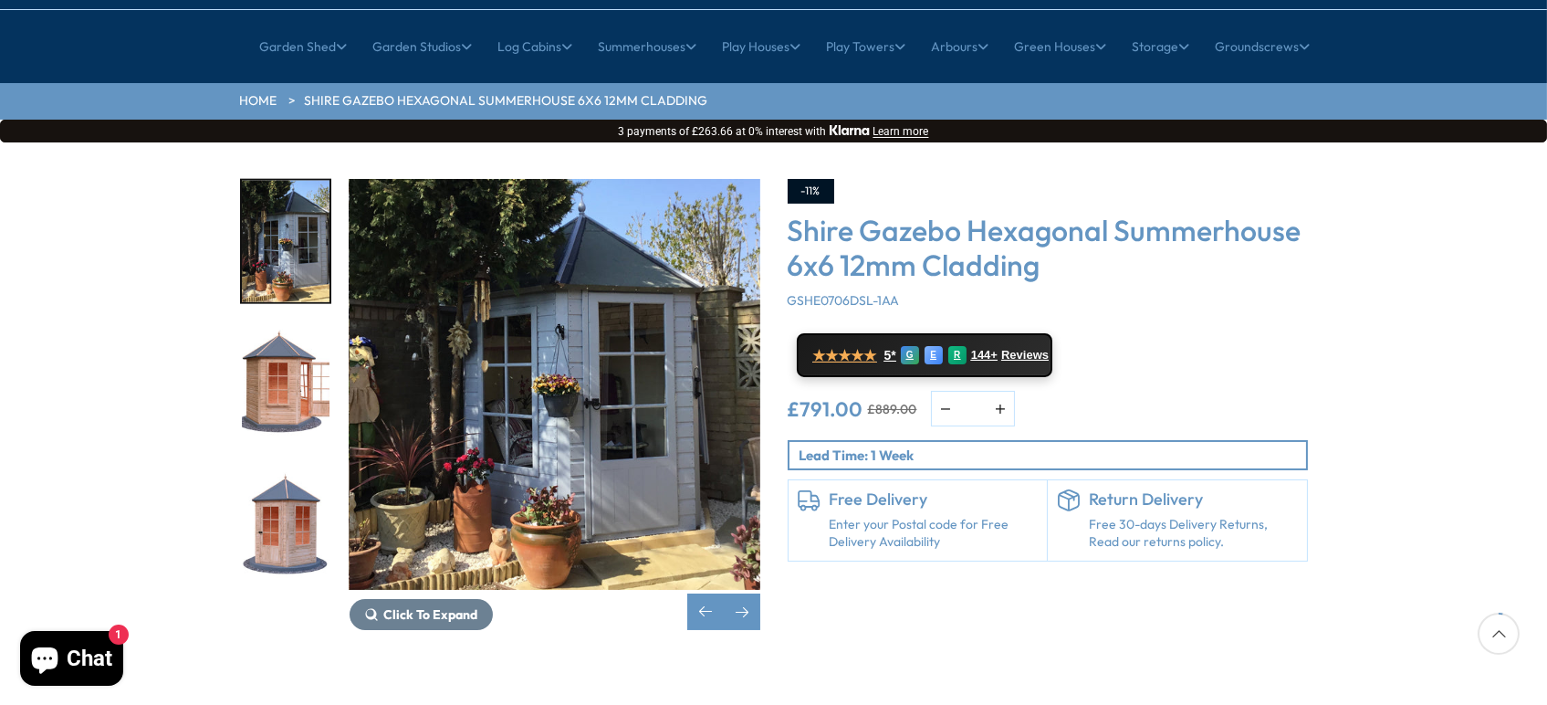
click at [570, 414] on img "3 / 15" at bounding box center [555, 384] width 411 height 411
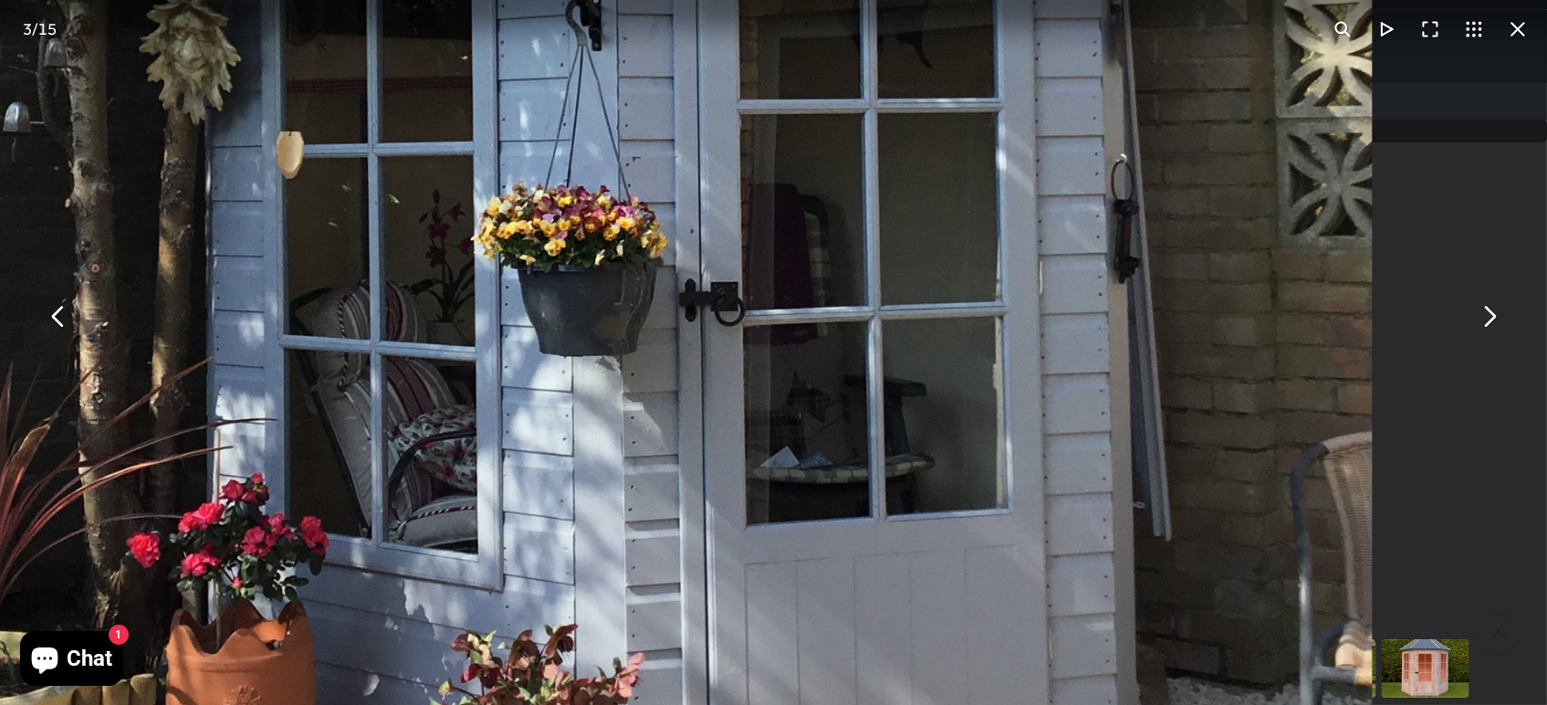
drag, startPoint x: 892, startPoint y: 127, endPoint x: 696, endPoint y: 440, distance: 369.5
click at [696, 440] on img "You can close this modal content with the ESC key" at bounding box center [566, 226] width 1614 height 1614
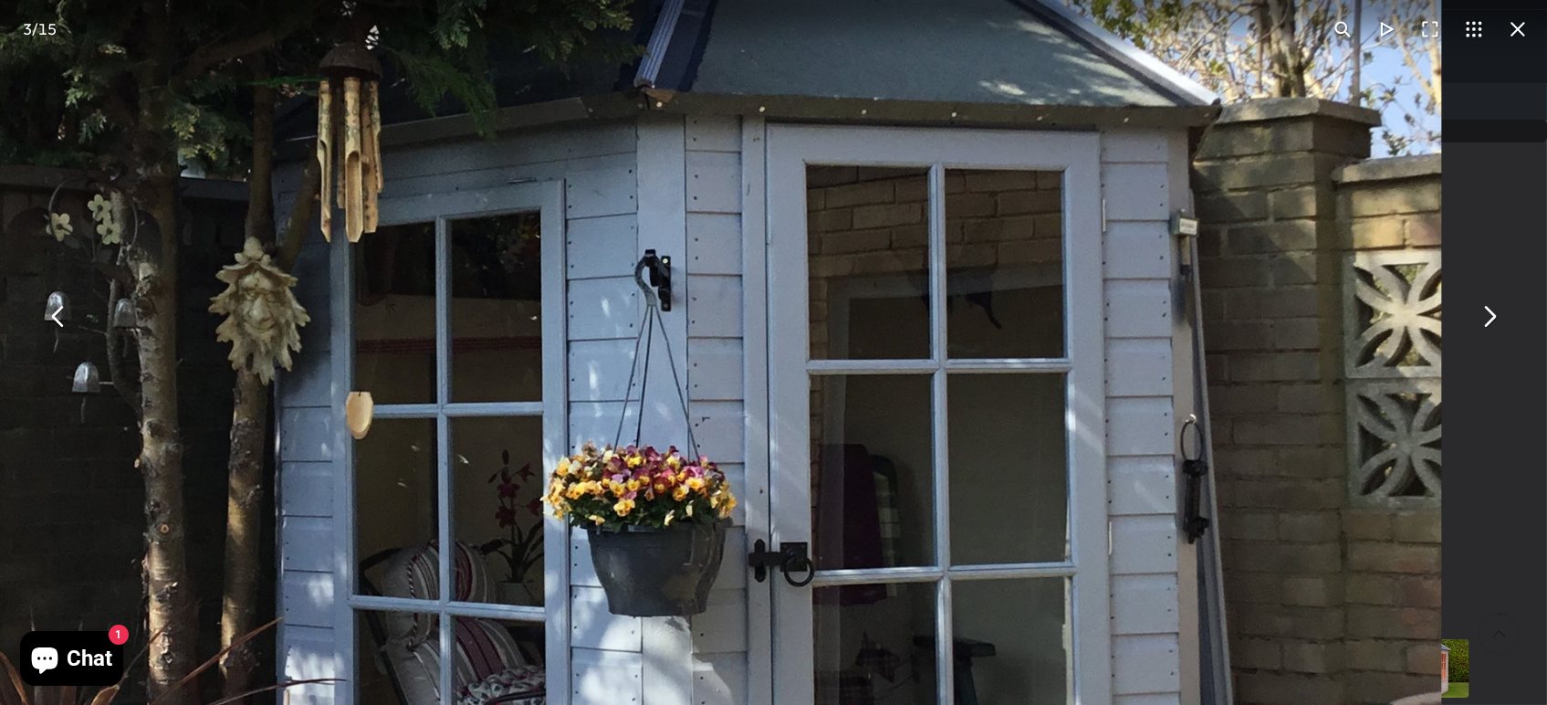
drag, startPoint x: 665, startPoint y: 129, endPoint x: 735, endPoint y: 389, distance: 269.2
click at [735, 389] on img "You can close this modal content with the ESC key" at bounding box center [635, 487] width 1614 height 1614
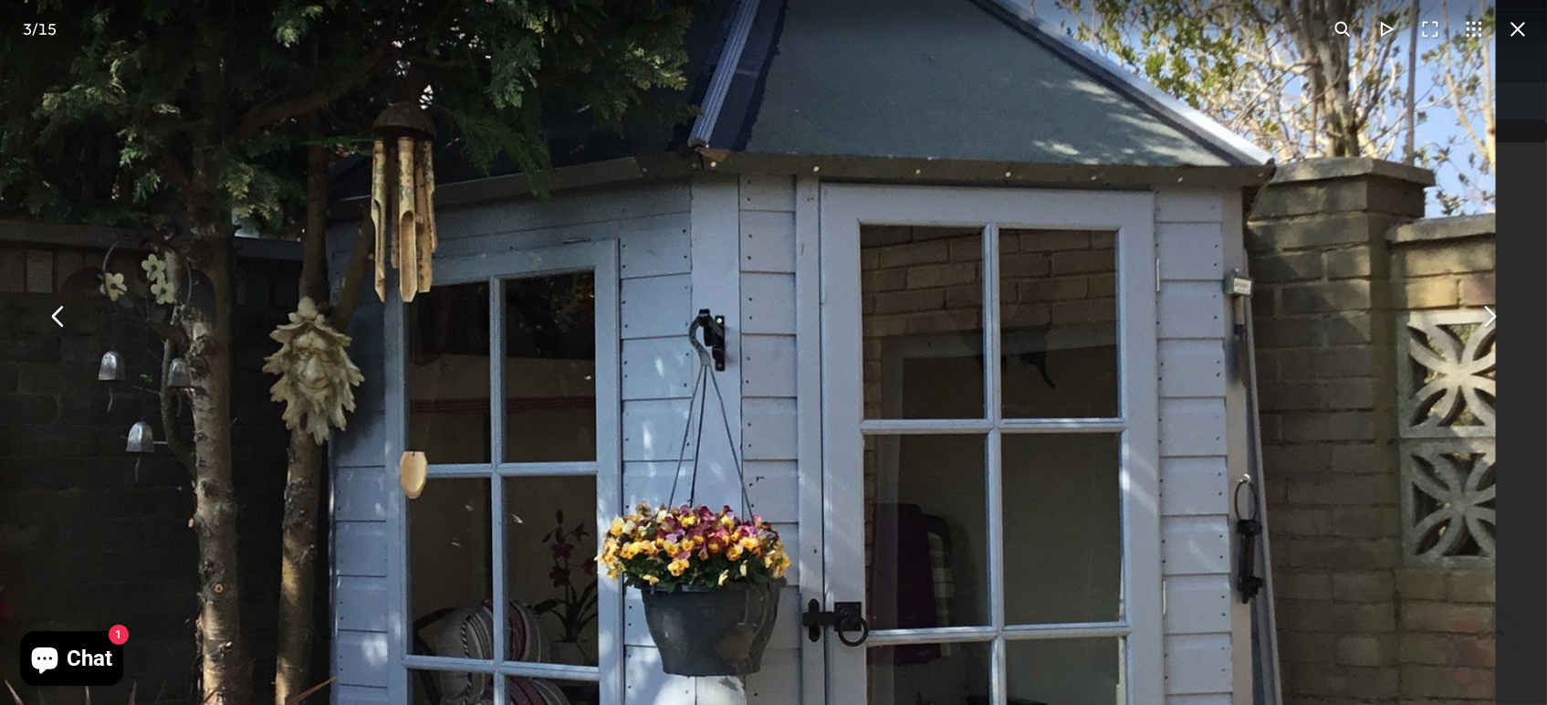
drag, startPoint x: 682, startPoint y: 214, endPoint x: 746, endPoint y: 239, distance: 68.8
click at [746, 239] on img "You can close this modal content with the ESC key" at bounding box center [689, 546] width 1614 height 1614
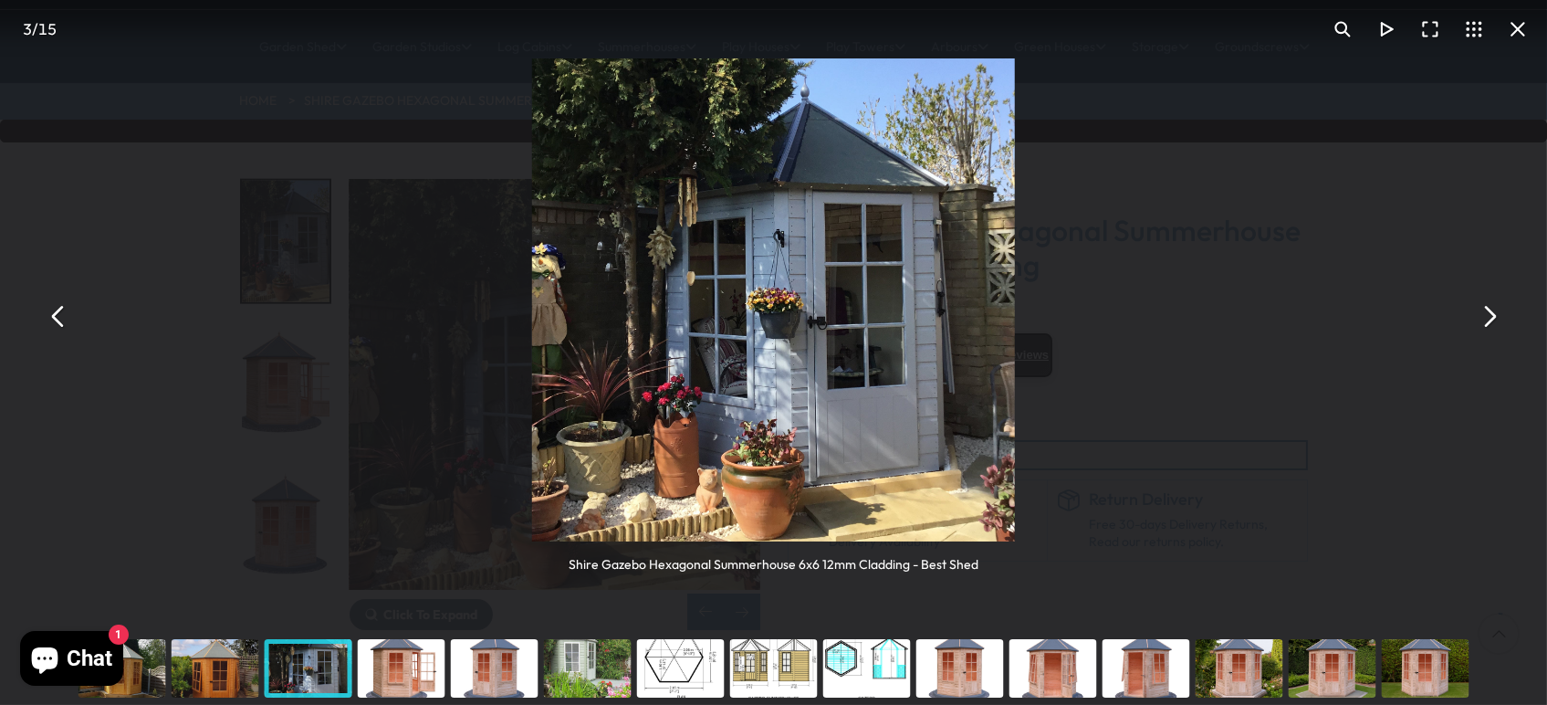
click at [1488, 324] on button "You can close this modal content with the ESC key" at bounding box center [1489, 316] width 44 height 44
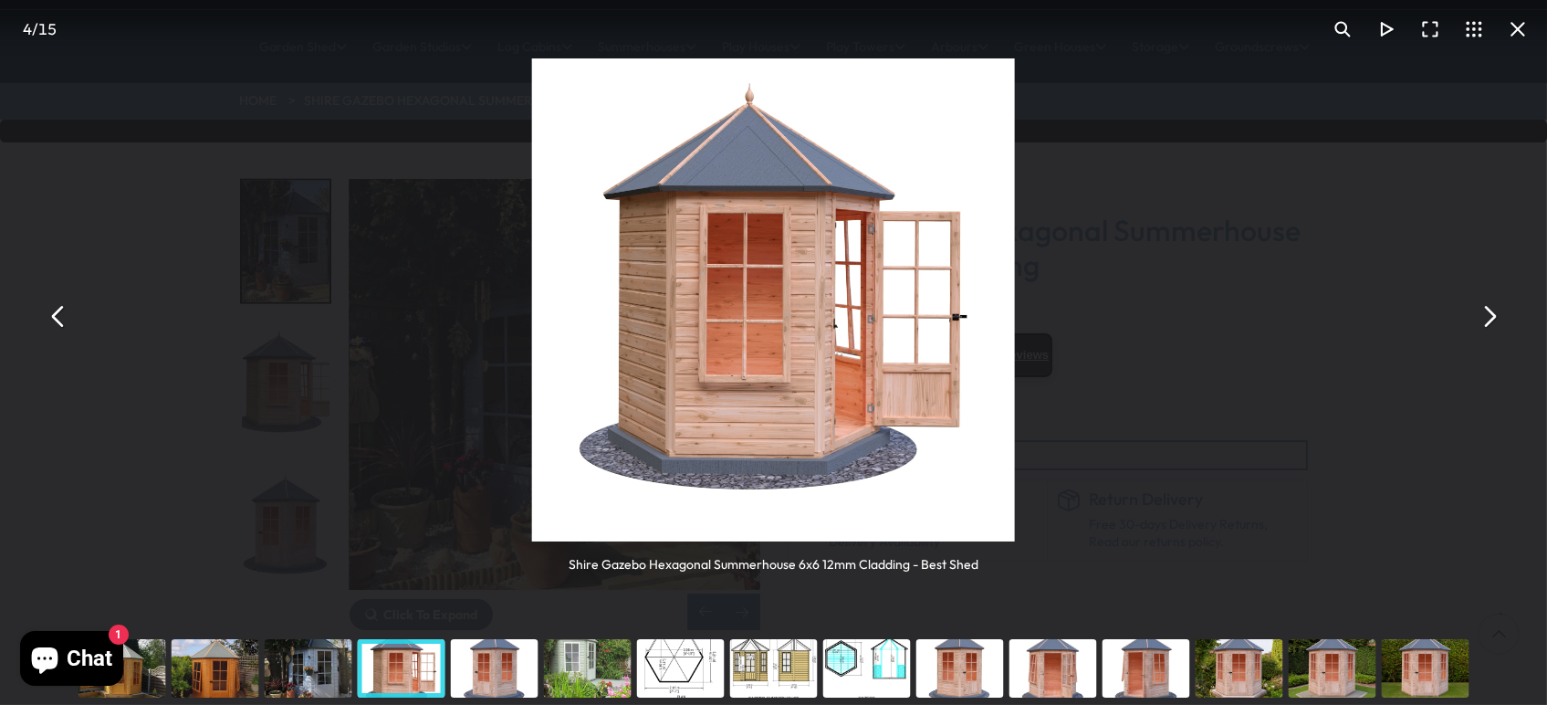
click at [604, 674] on div "You can close this modal content with the ESC key" at bounding box center [587, 668] width 93 height 73
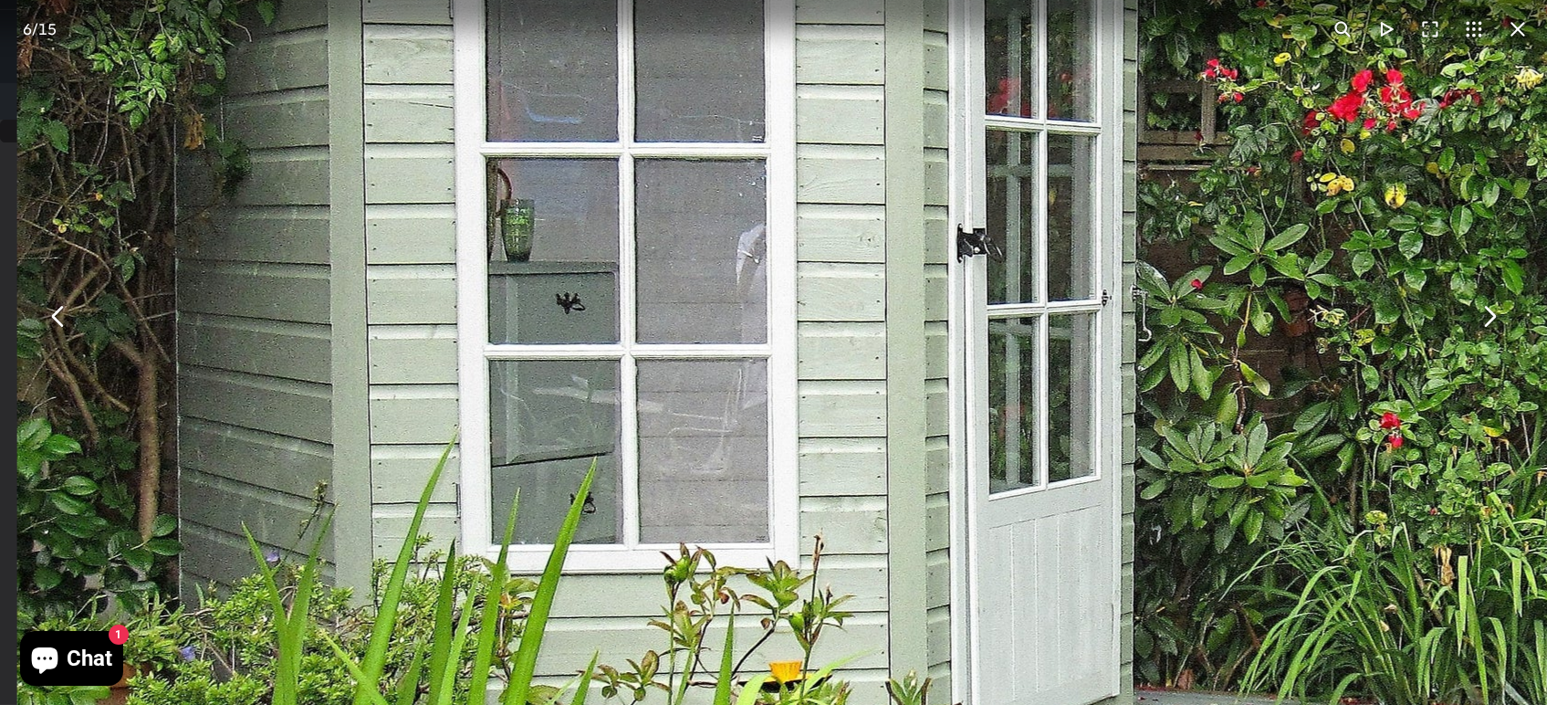
drag, startPoint x: 780, startPoint y: 171, endPoint x: 755, endPoint y: 518, distance: 347.7
click at [755, 518] on img "You can close this modal content with the ESC key" at bounding box center [951, 482] width 1869 height 1868
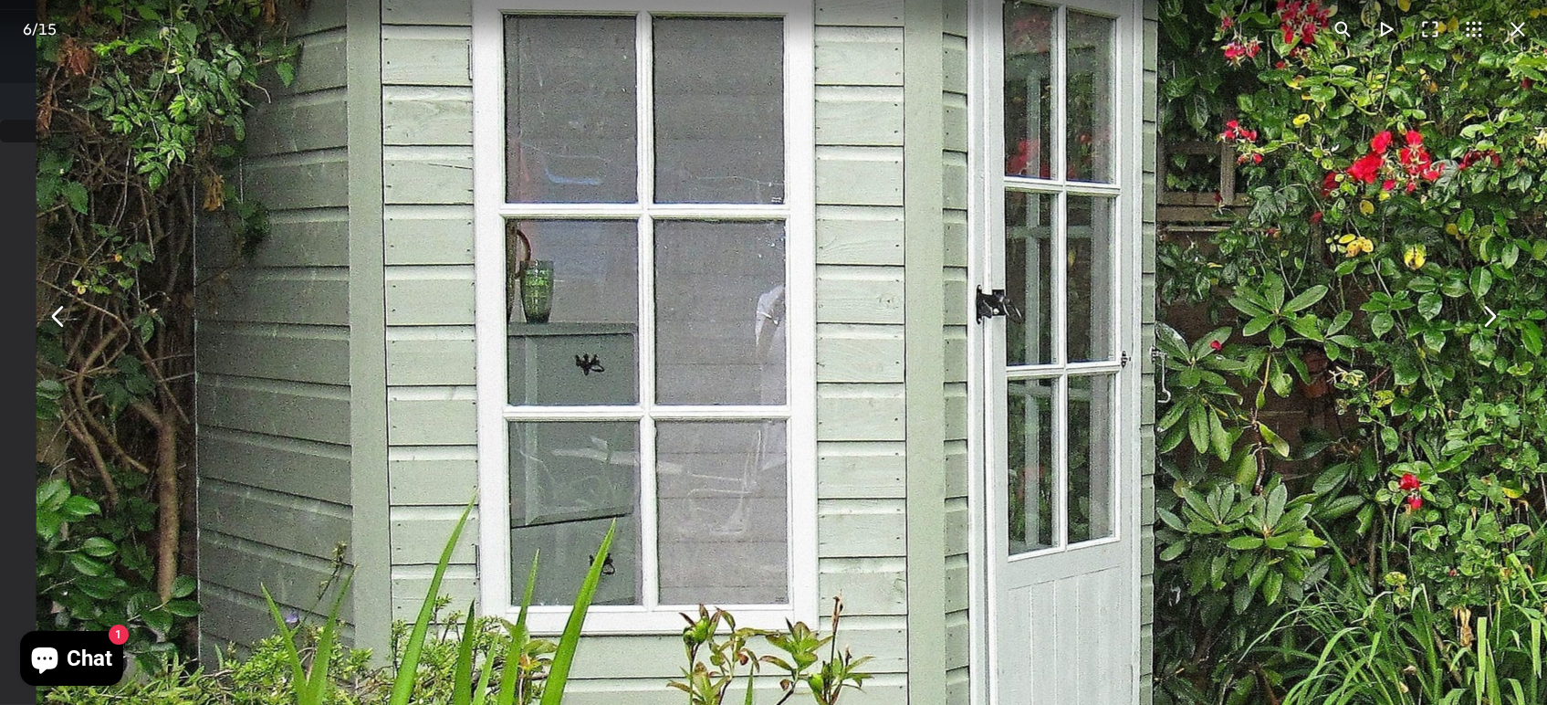
drag, startPoint x: 748, startPoint y: 213, endPoint x: 781, endPoint y: 225, distance: 35.3
click at [780, 225] on img "You can close this modal content with the ESC key" at bounding box center [971, 543] width 1869 height 1868
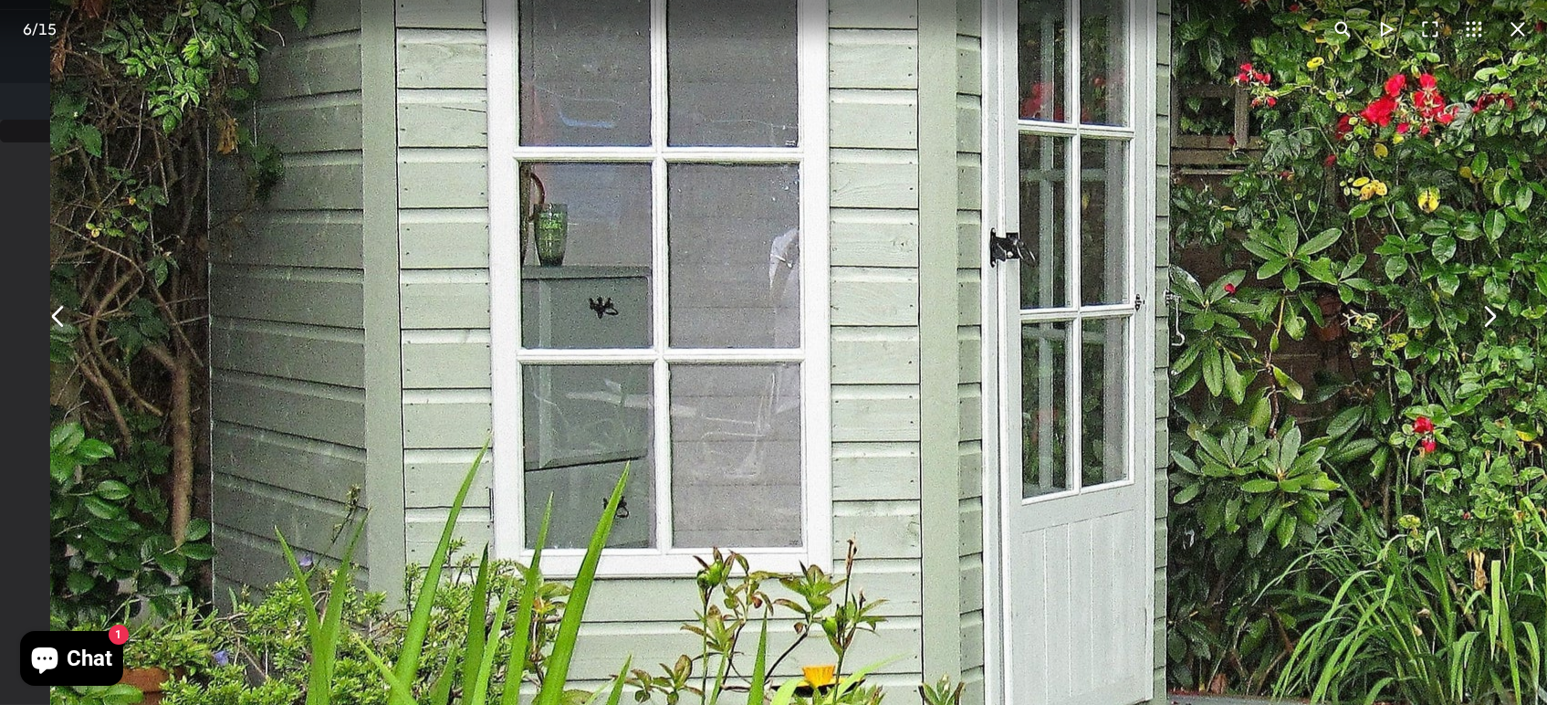
click at [1519, 37] on button "You can close this modal content with the ESC key" at bounding box center [1518, 29] width 44 height 44
